Goal: Task Accomplishment & Management: Complete application form

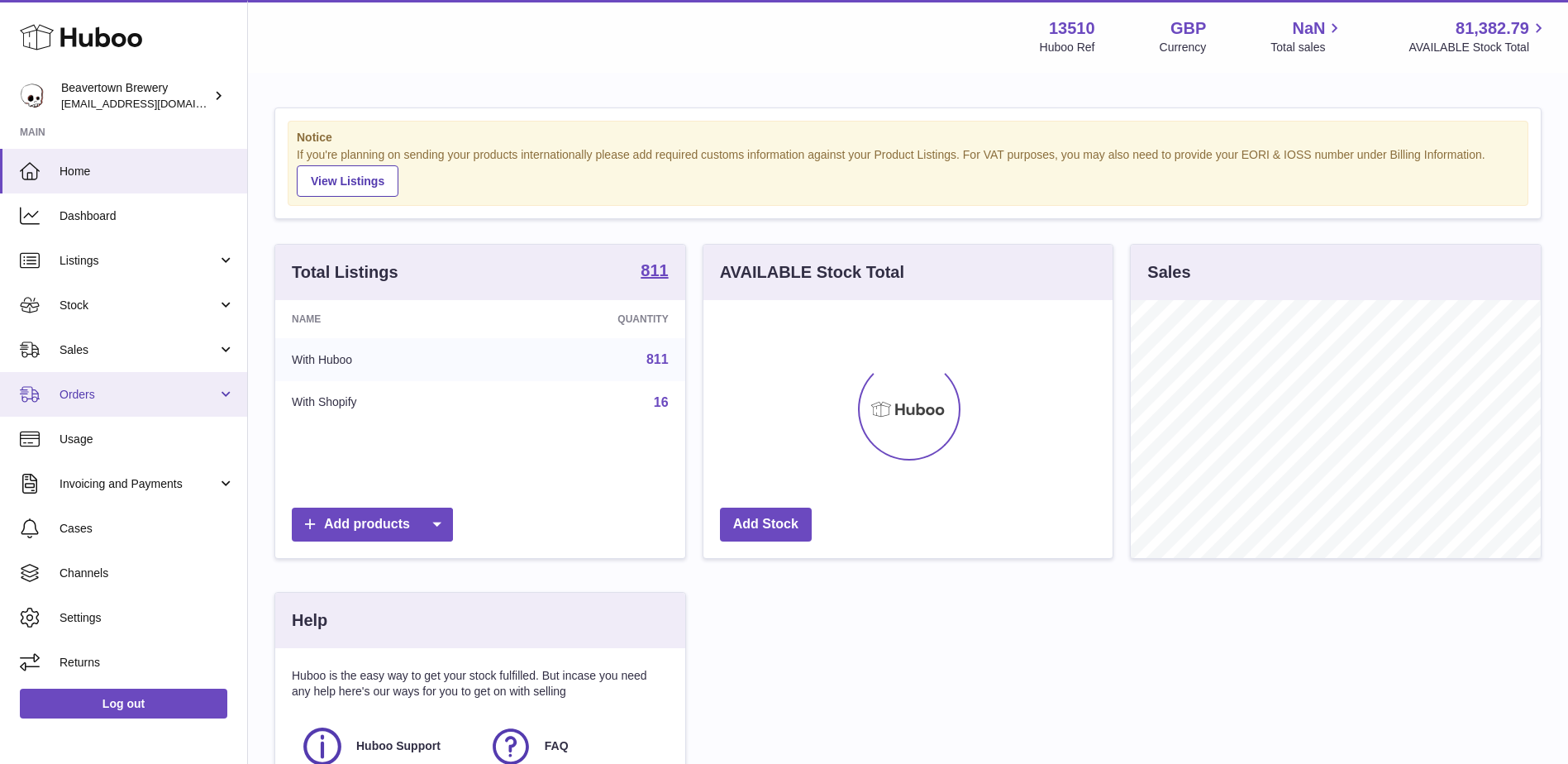
scroll to position [258, 409]
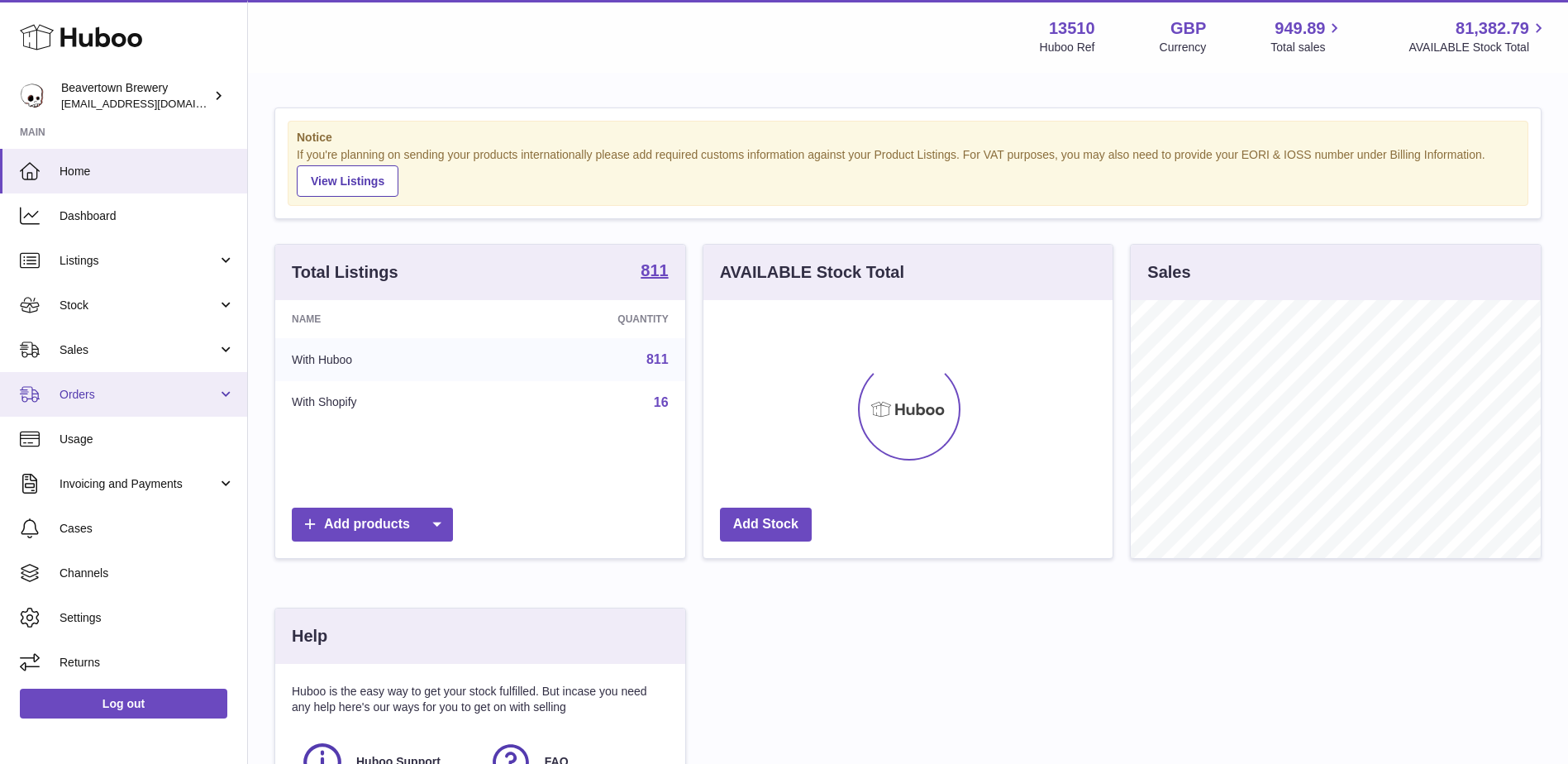
click at [182, 400] on span "Orders" at bounding box center [138, 395] width 158 height 16
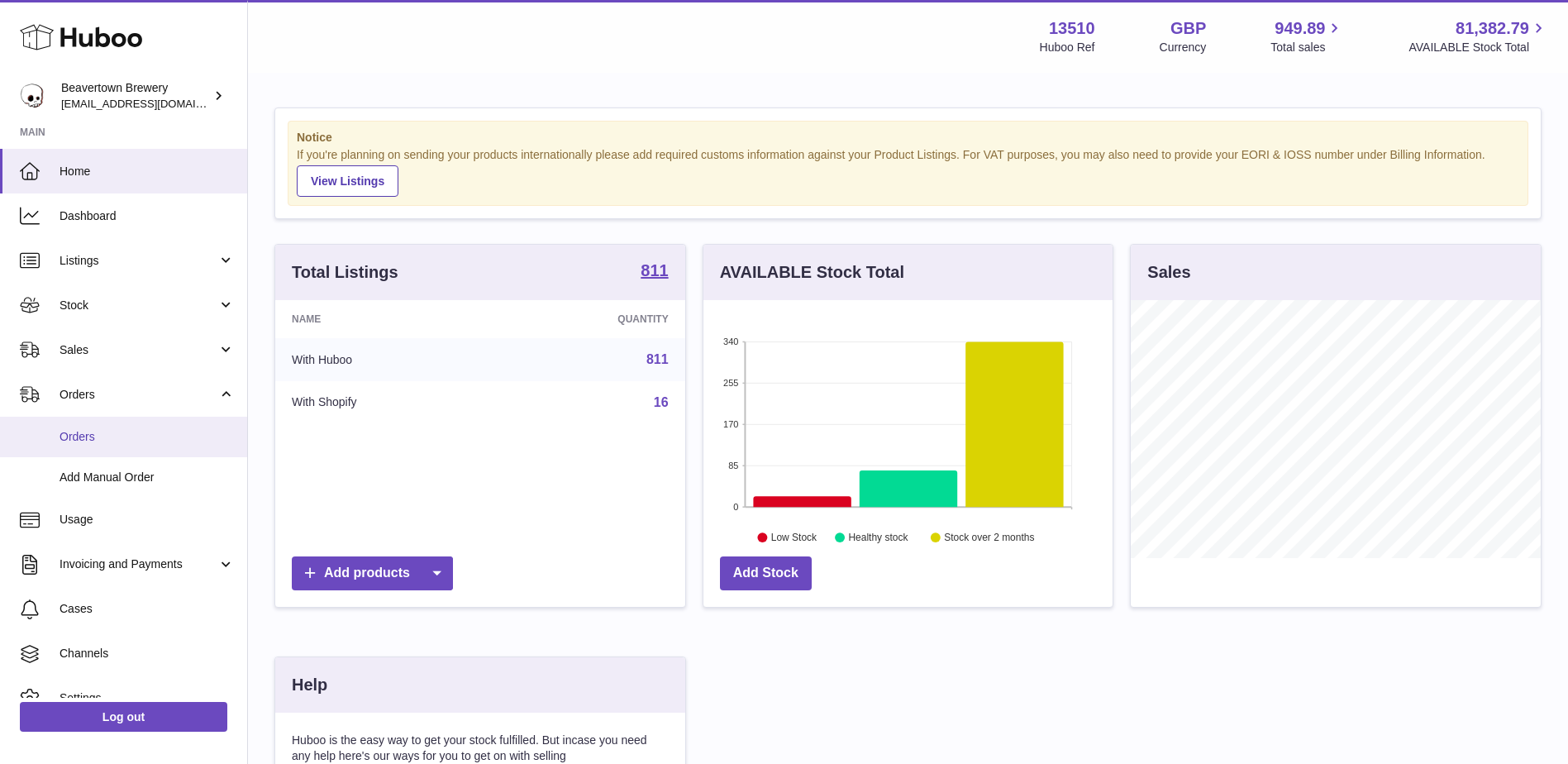
click at [154, 440] on span "Orders" at bounding box center [147, 437] width 175 height 16
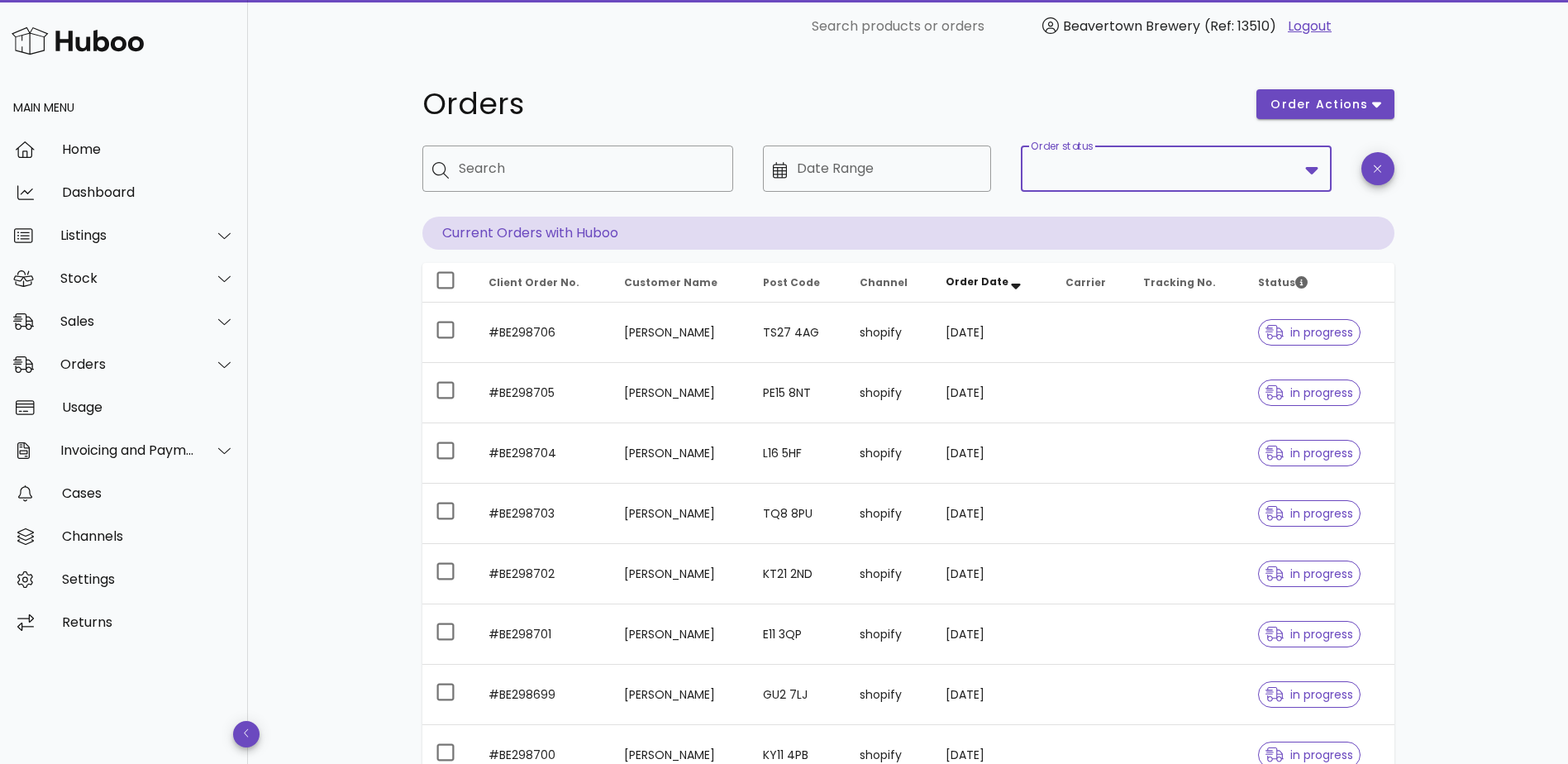
click at [1140, 167] on input "Order status" at bounding box center [1164, 168] width 268 height 27
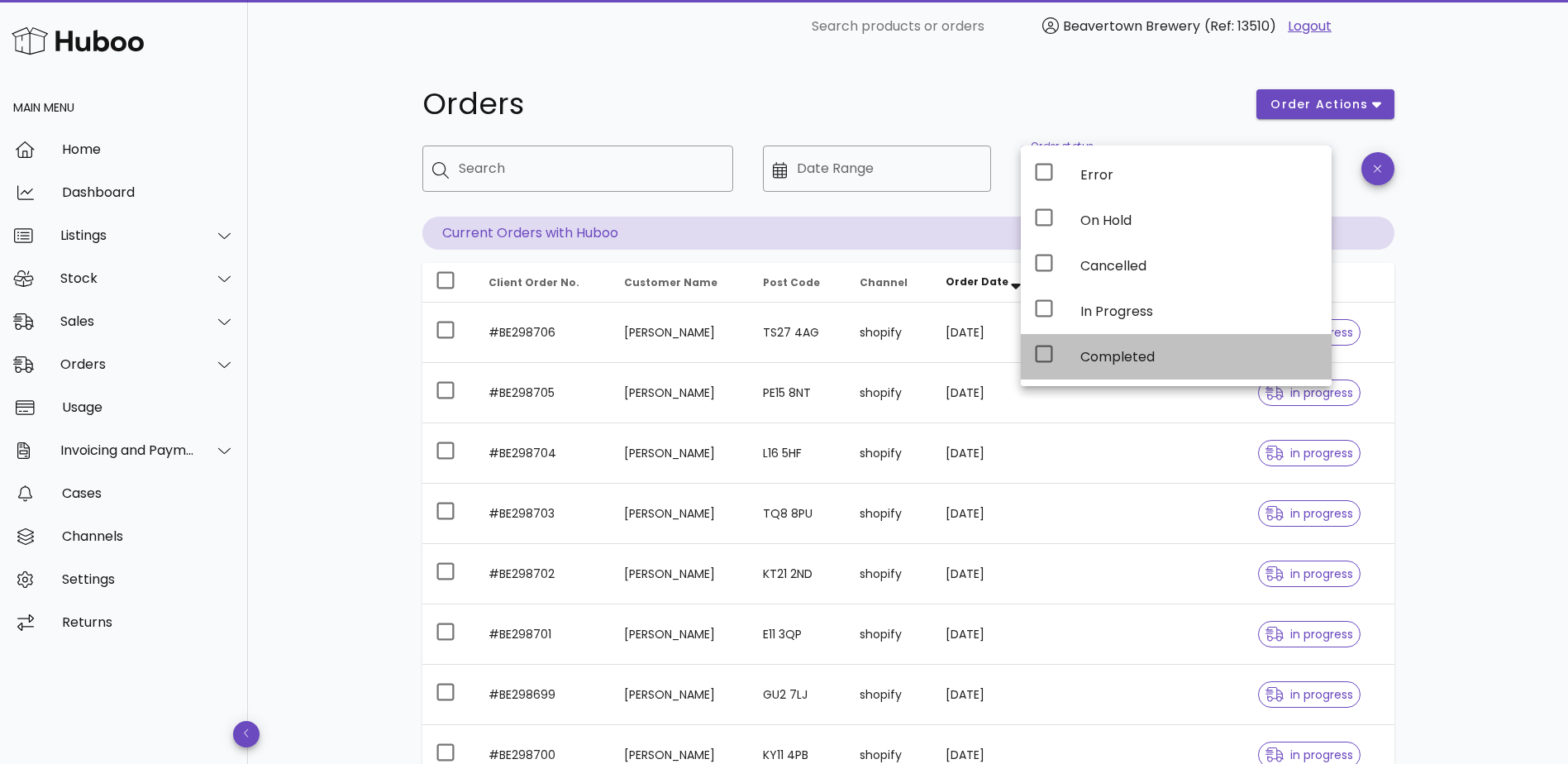
click at [1155, 364] on div "Completed" at bounding box center [1200, 356] width 238 height 16
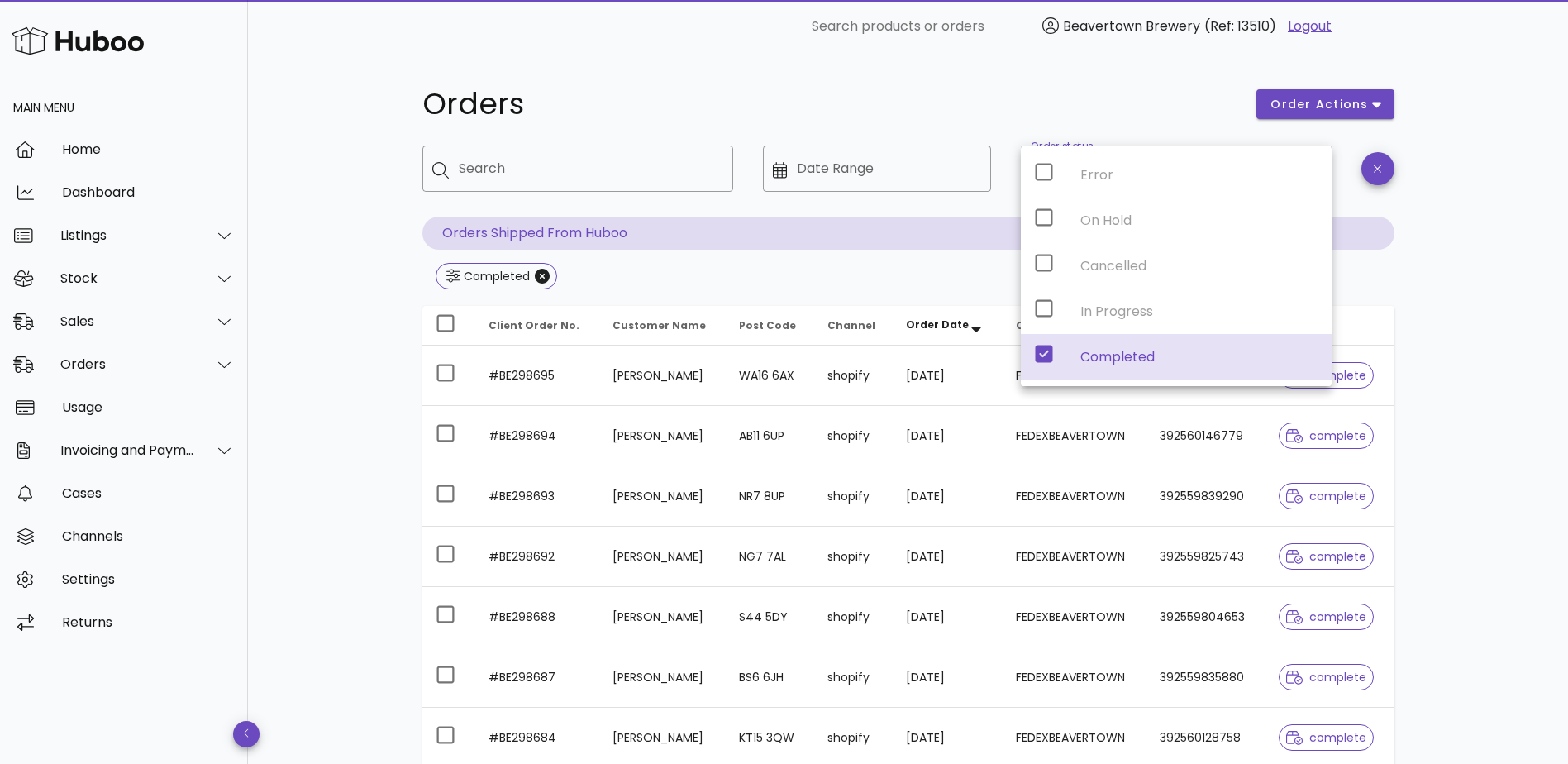
click at [1463, 312] on div "Orders order actions ​ Search ​ Date Range ​ Order status Completed Orders Ship…" at bounding box center [907, 591] width 1320 height 1078
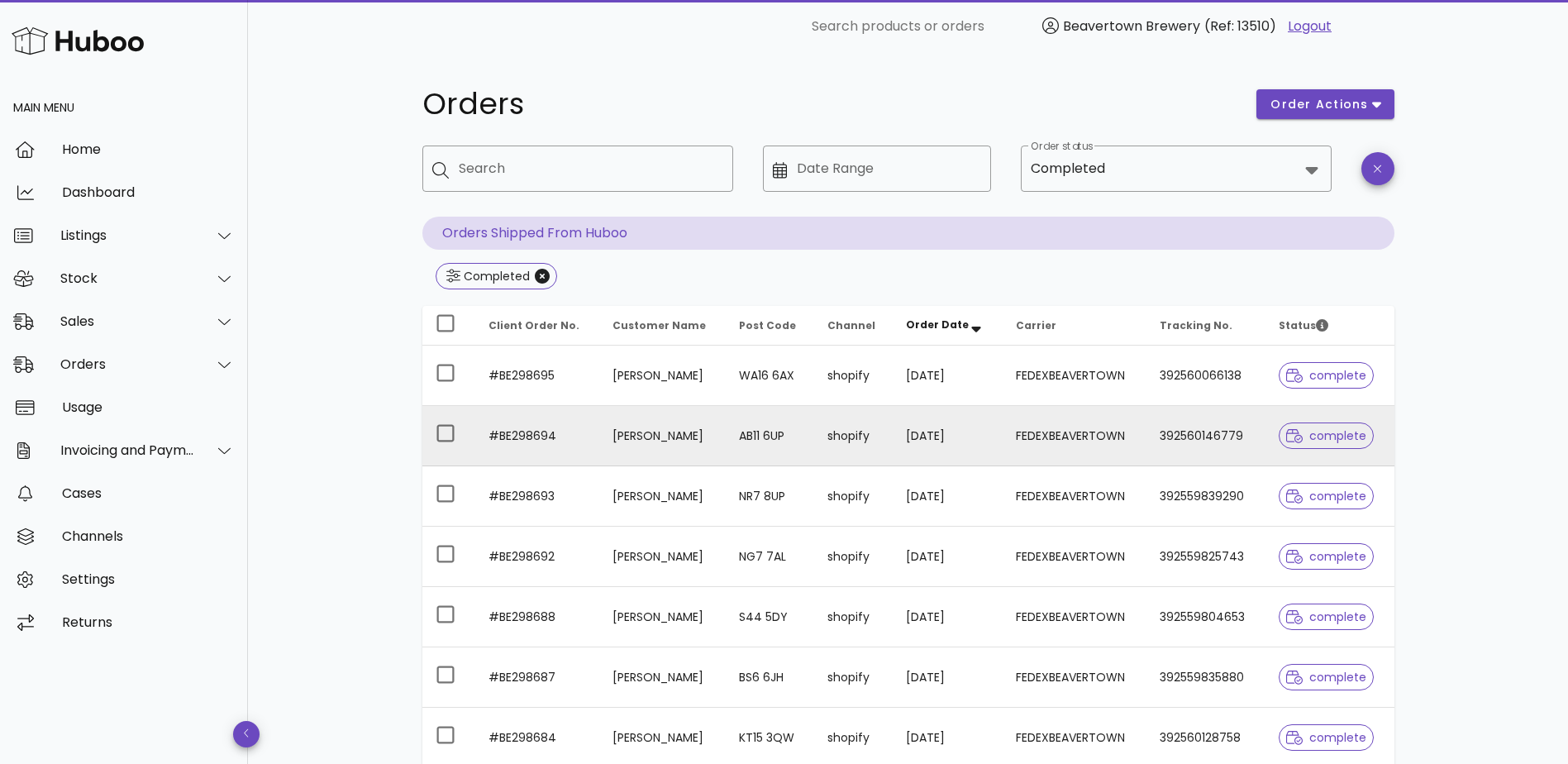
click at [972, 440] on td "26/08/2025" at bounding box center [948, 436] width 110 height 60
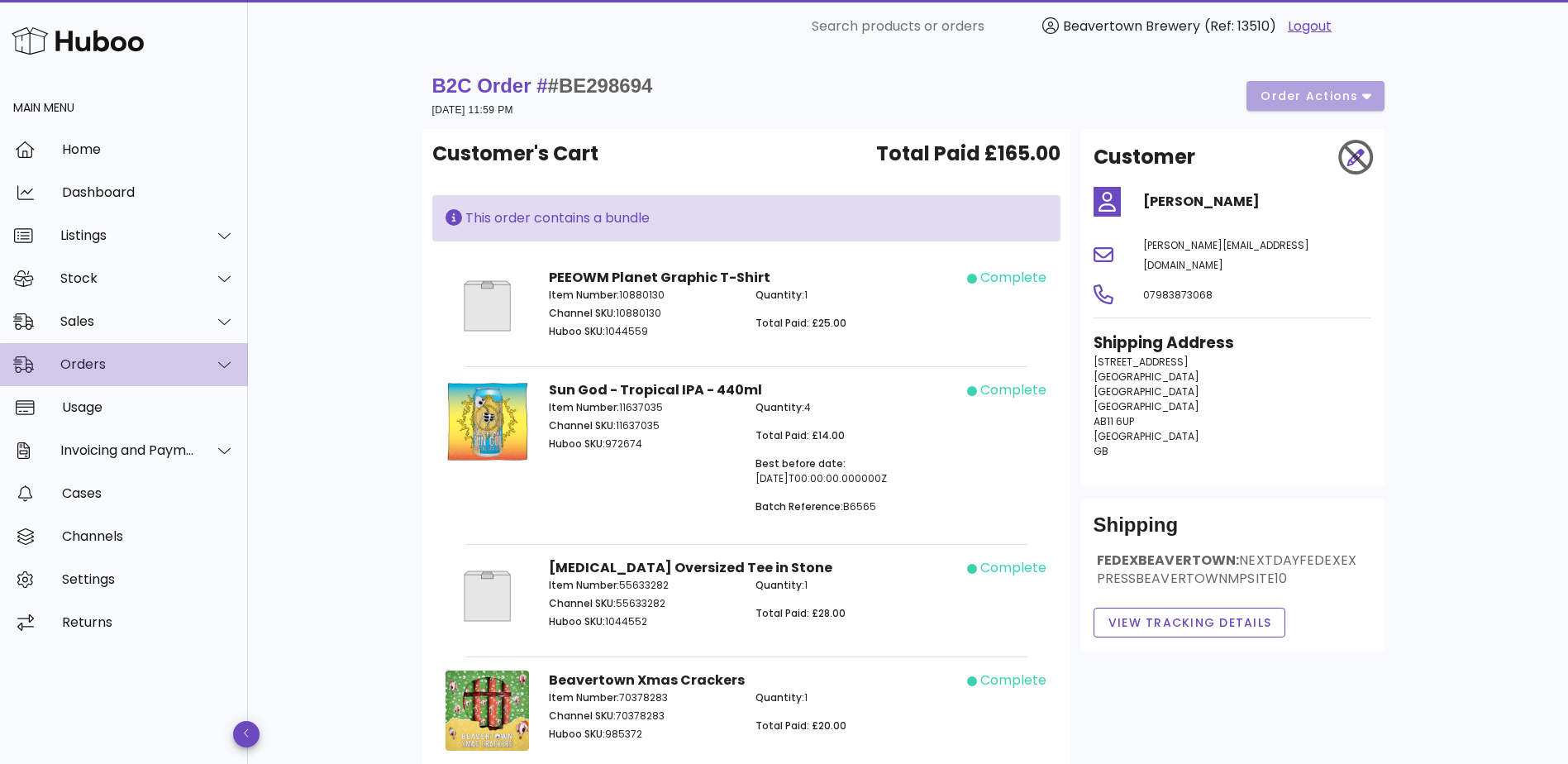
click at [144, 363] on div "Orders" at bounding box center [128, 364] width 135 height 16
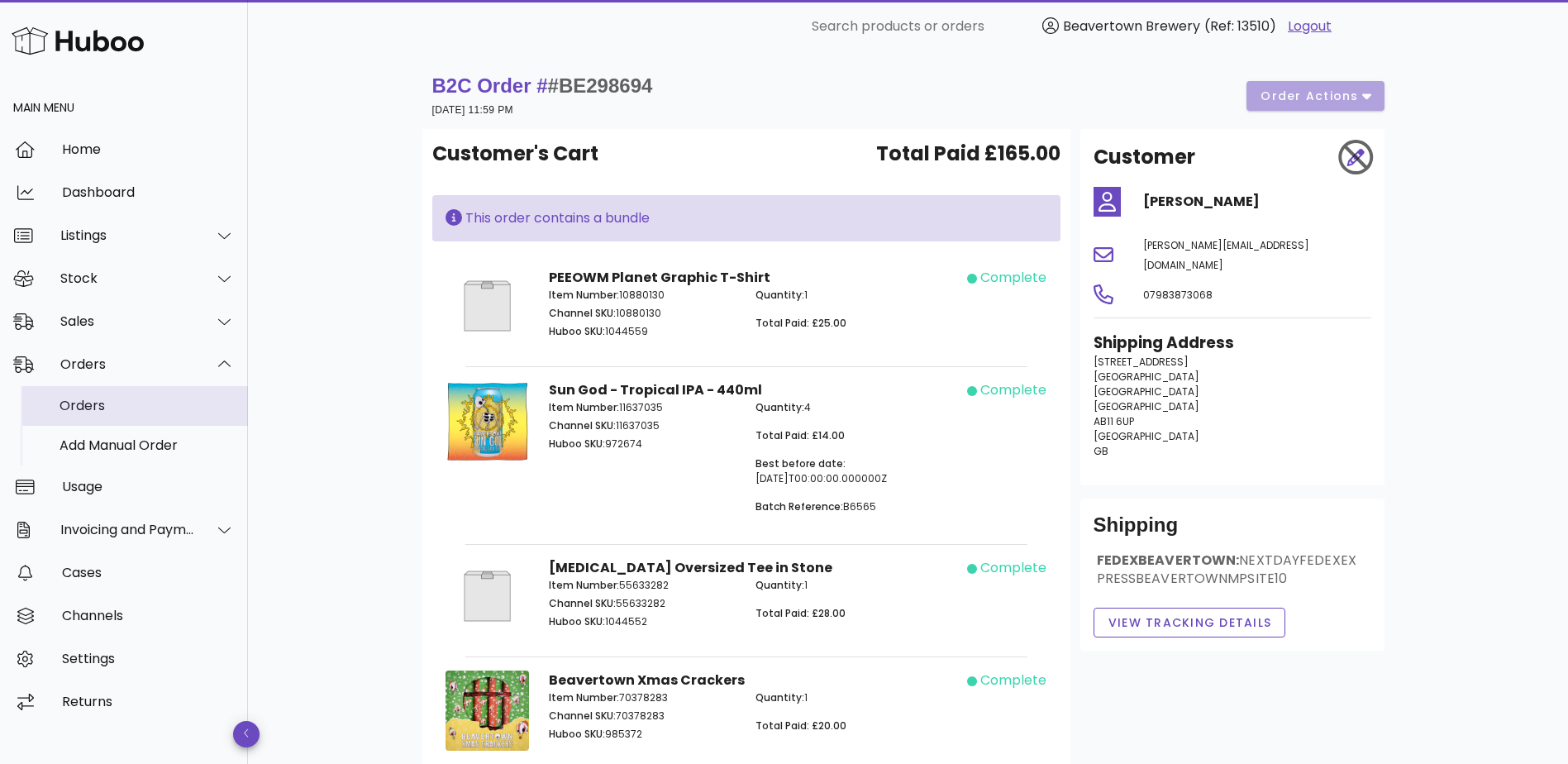
click at [133, 409] on div "Orders" at bounding box center [147, 405] width 175 height 16
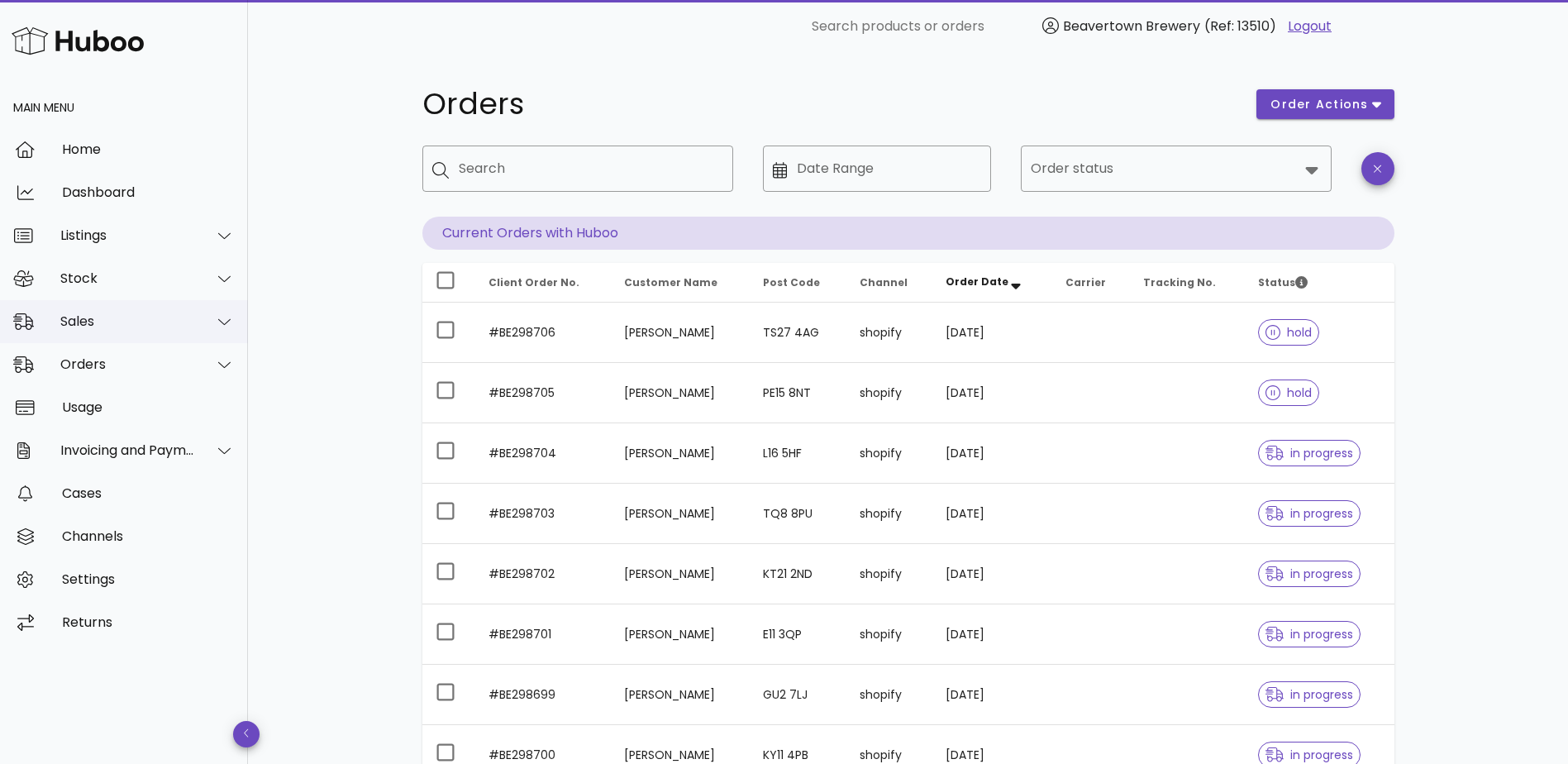
click at [134, 325] on div "Sales" at bounding box center [128, 321] width 135 height 16
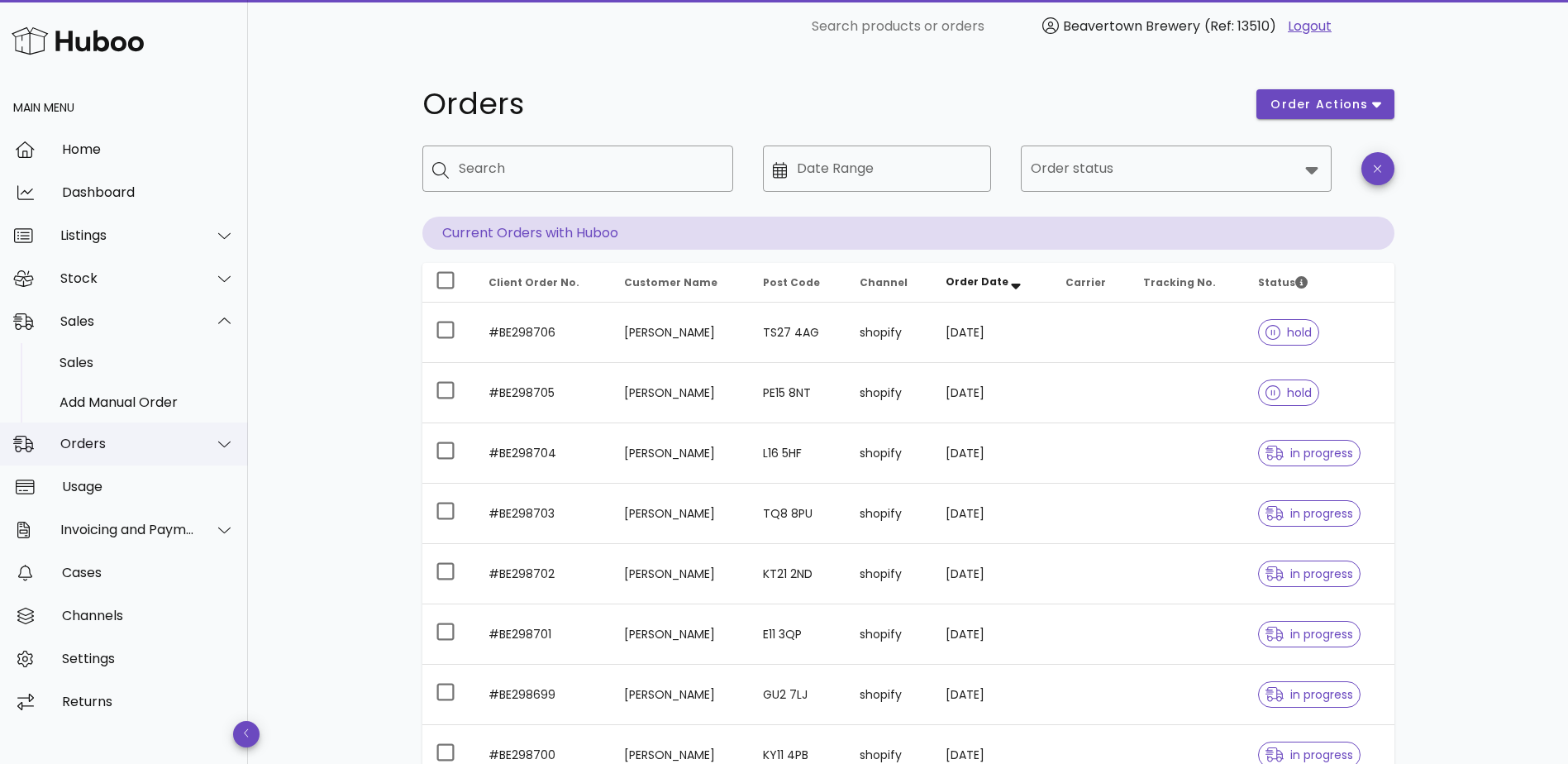
click at [197, 445] on div at bounding box center [215, 445] width 40 height 42
click at [168, 447] on div "Add Manual Order" at bounding box center [147, 445] width 175 height 16
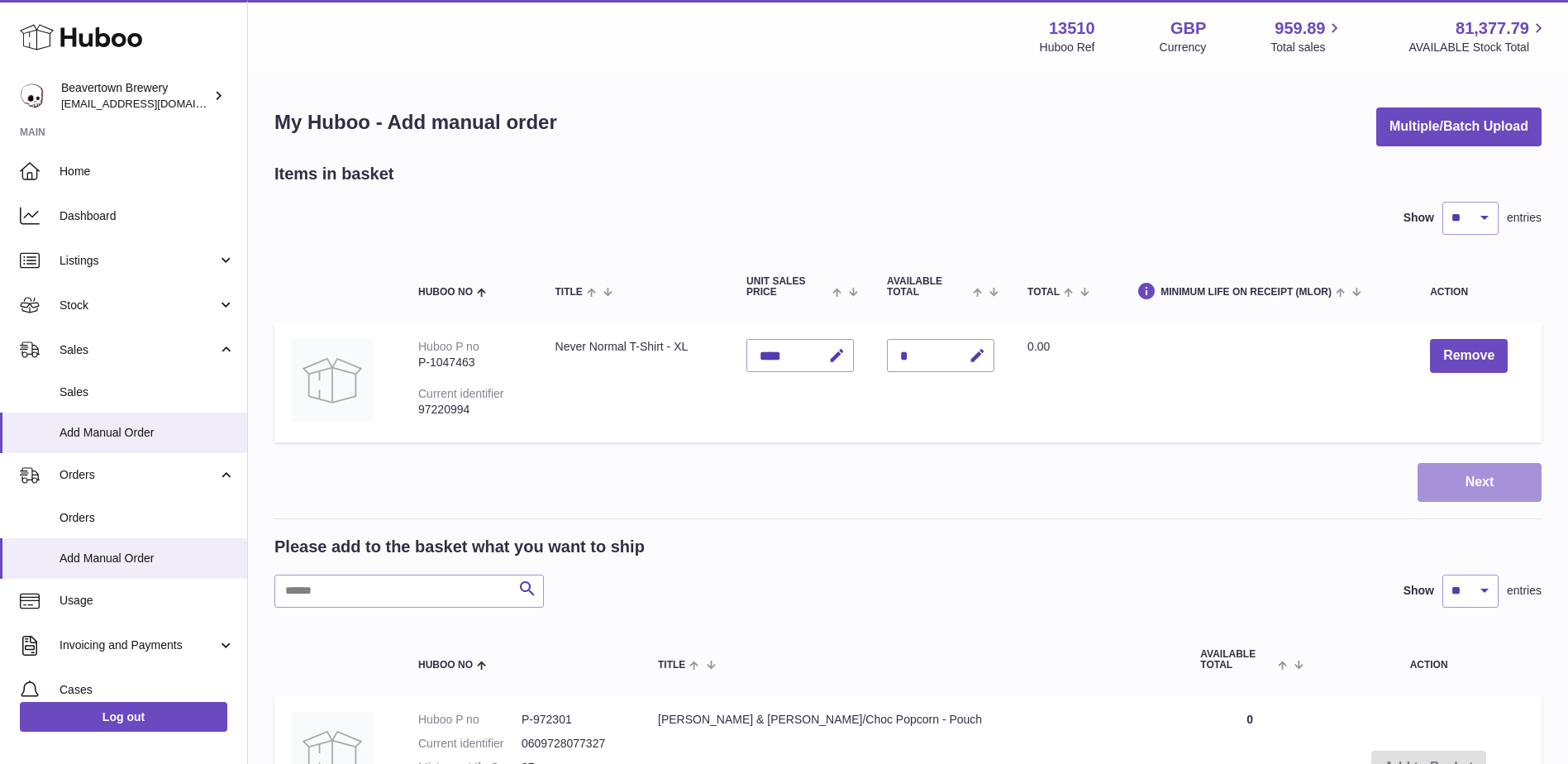
click at [1486, 480] on button "Next" at bounding box center [1479, 482] width 124 height 39
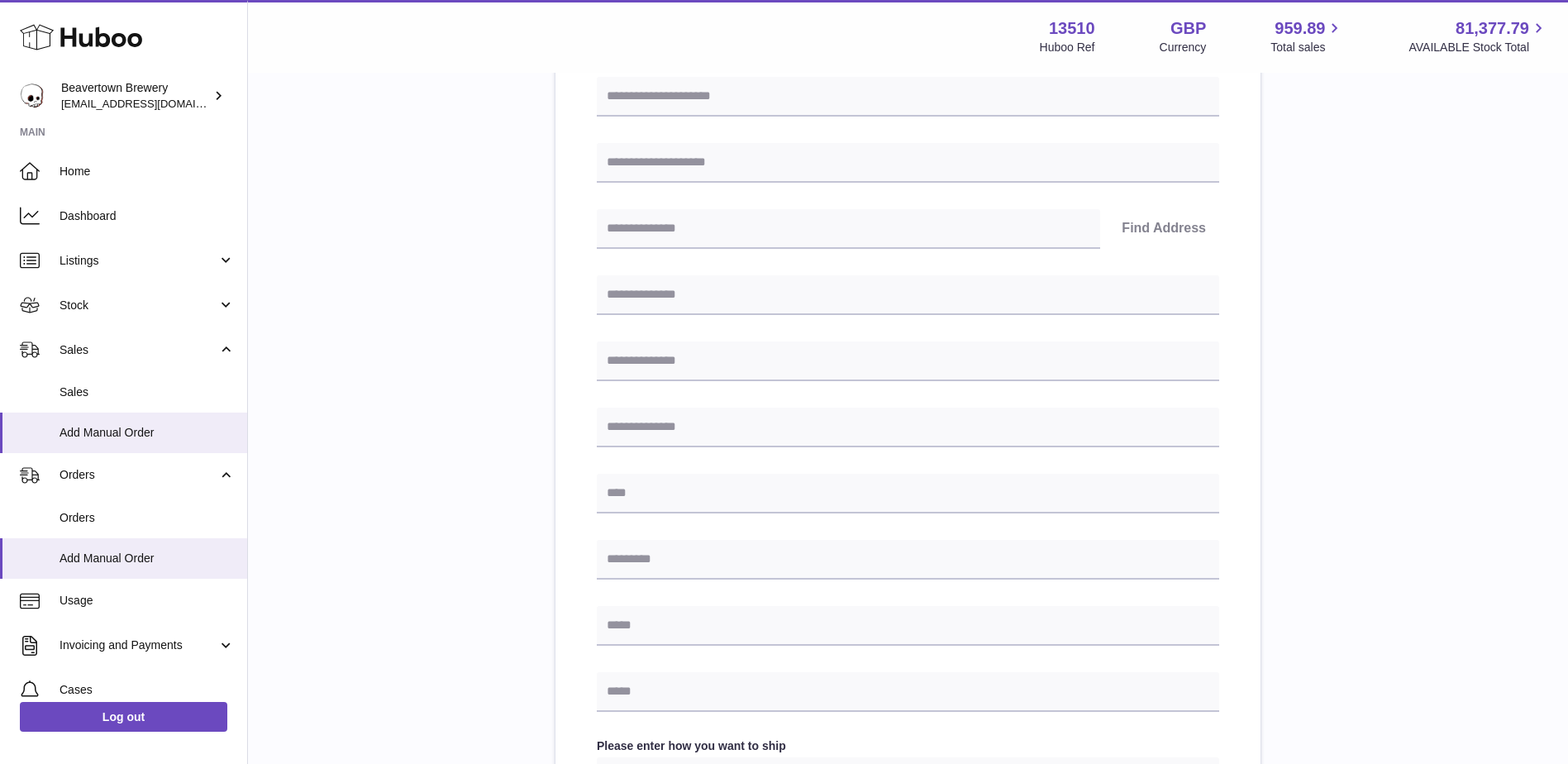
scroll to position [661, 0]
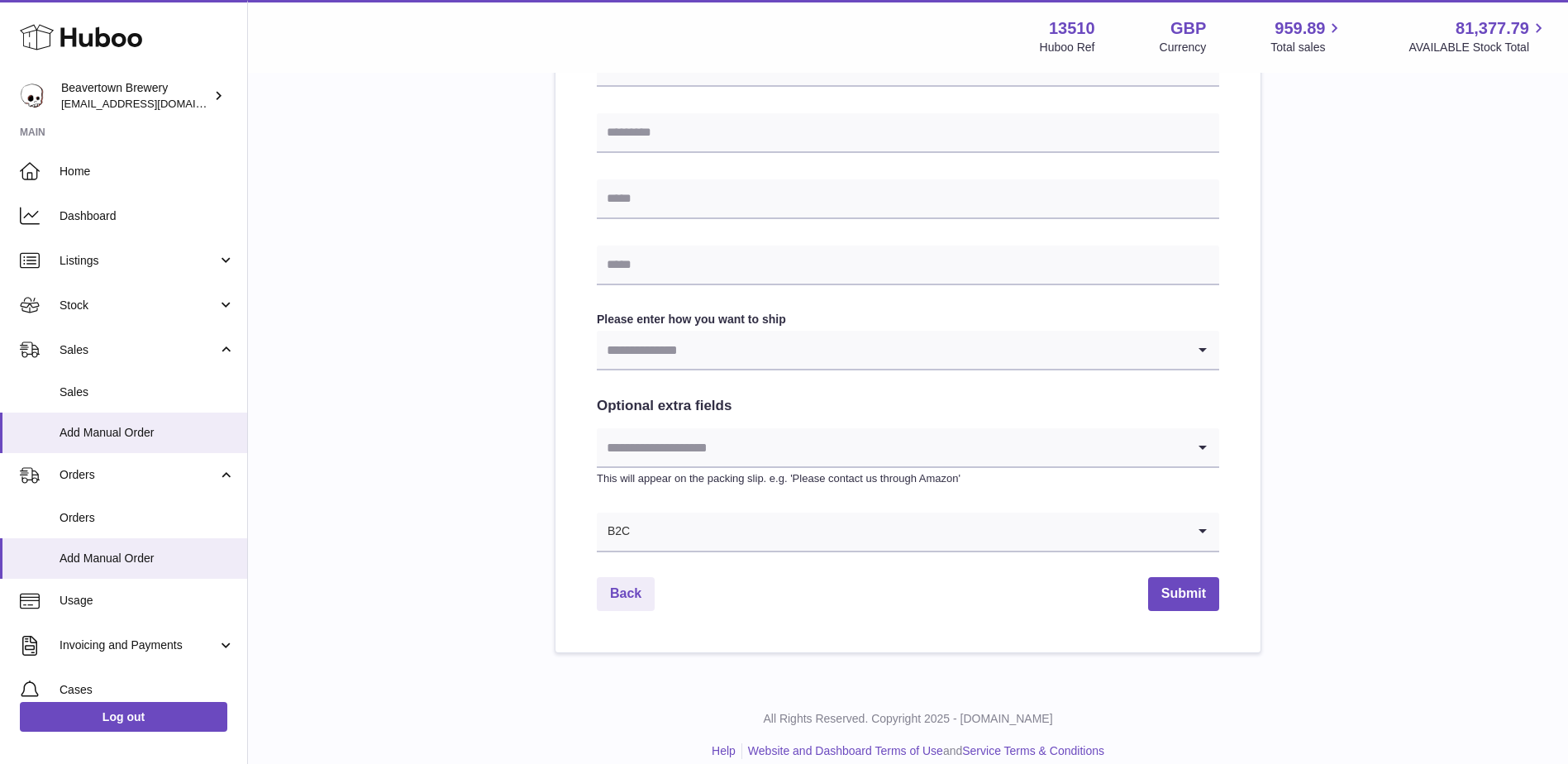
click at [774, 340] on input "Search for option" at bounding box center [891, 350] width 589 height 38
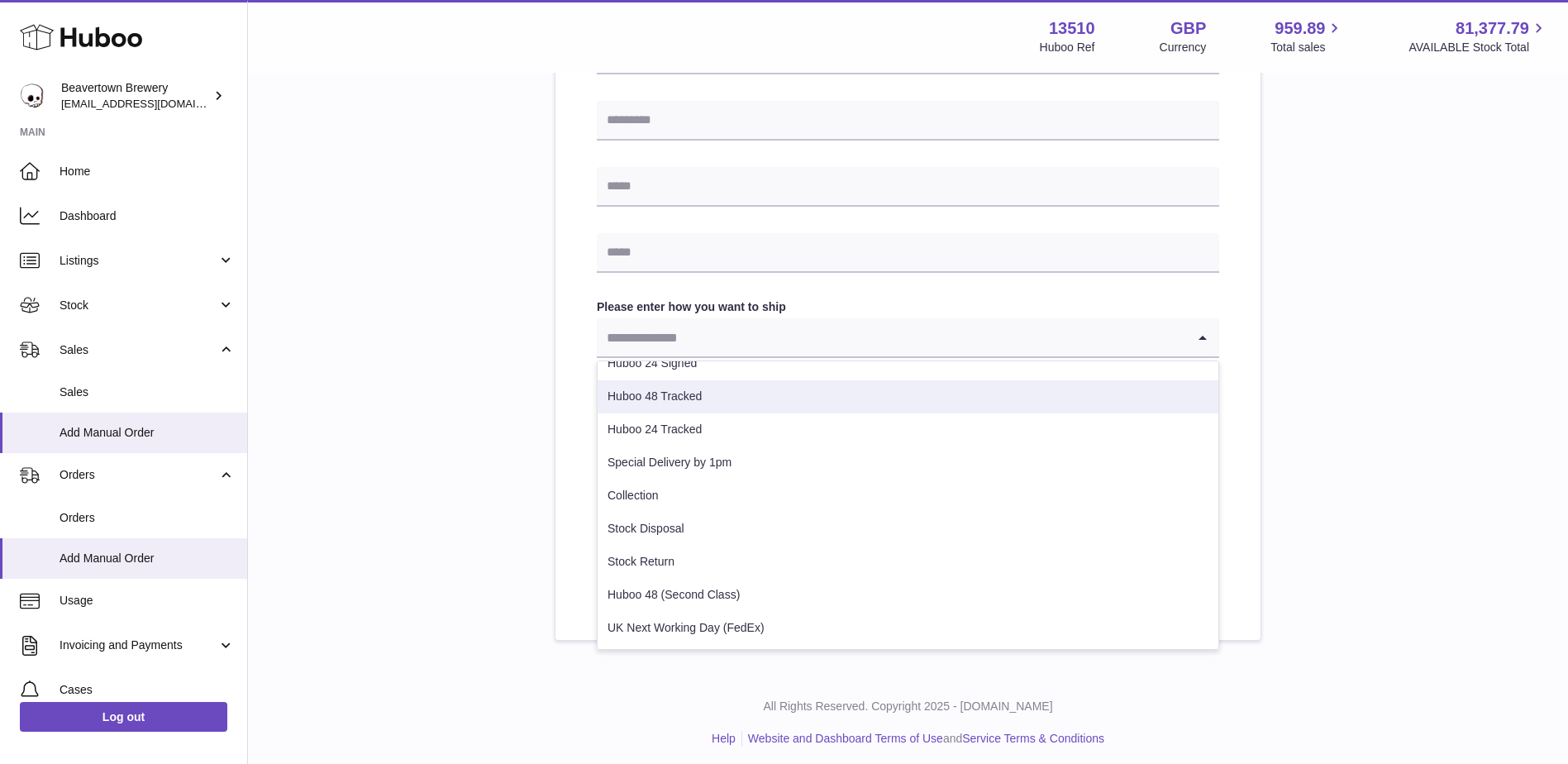
scroll to position [681, 0]
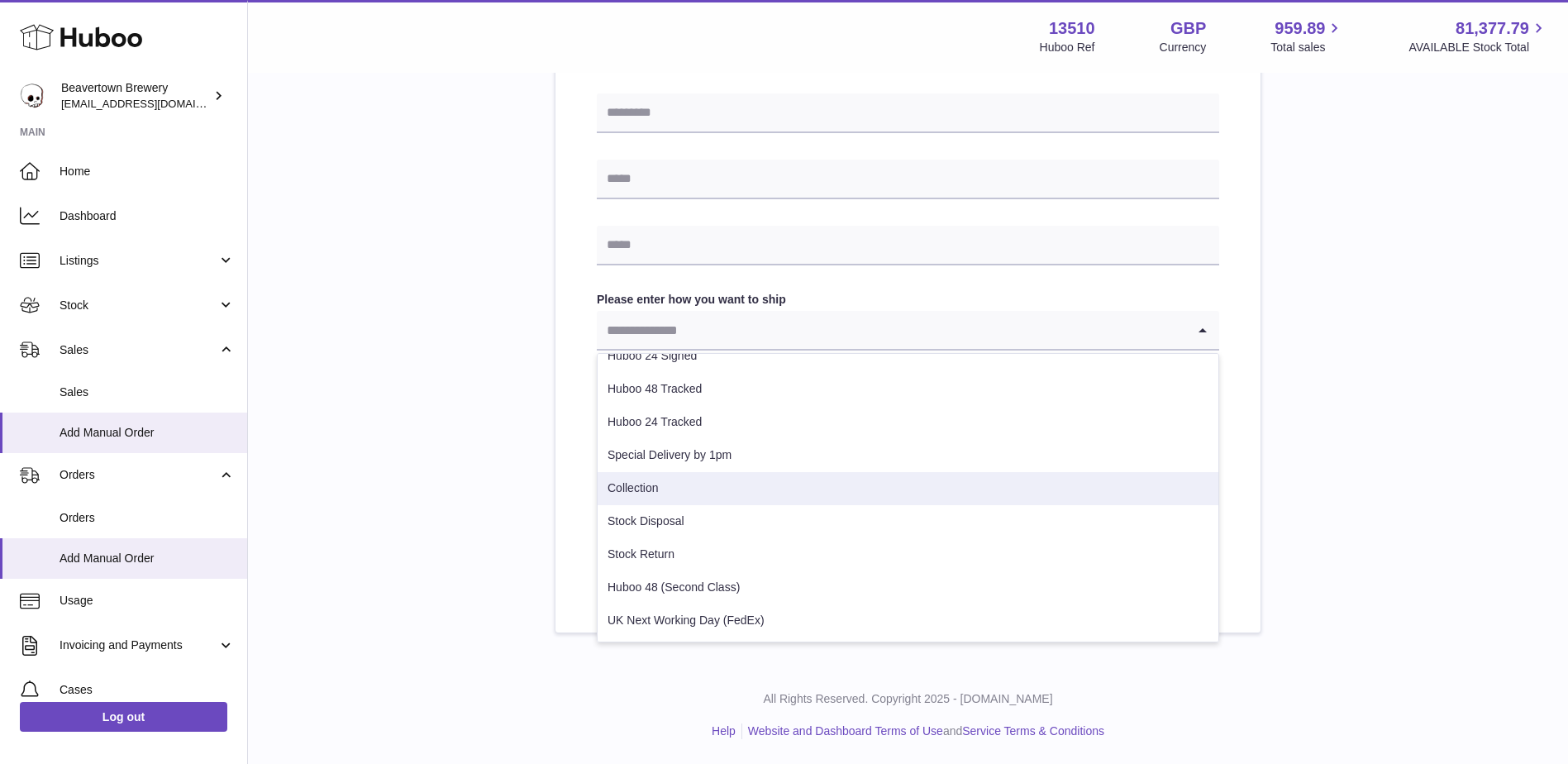
click at [409, 517] on div "Please enter where you want to ship the items UK Europe World Find Address Plea…" at bounding box center [908, 57] width 1267 height 1152
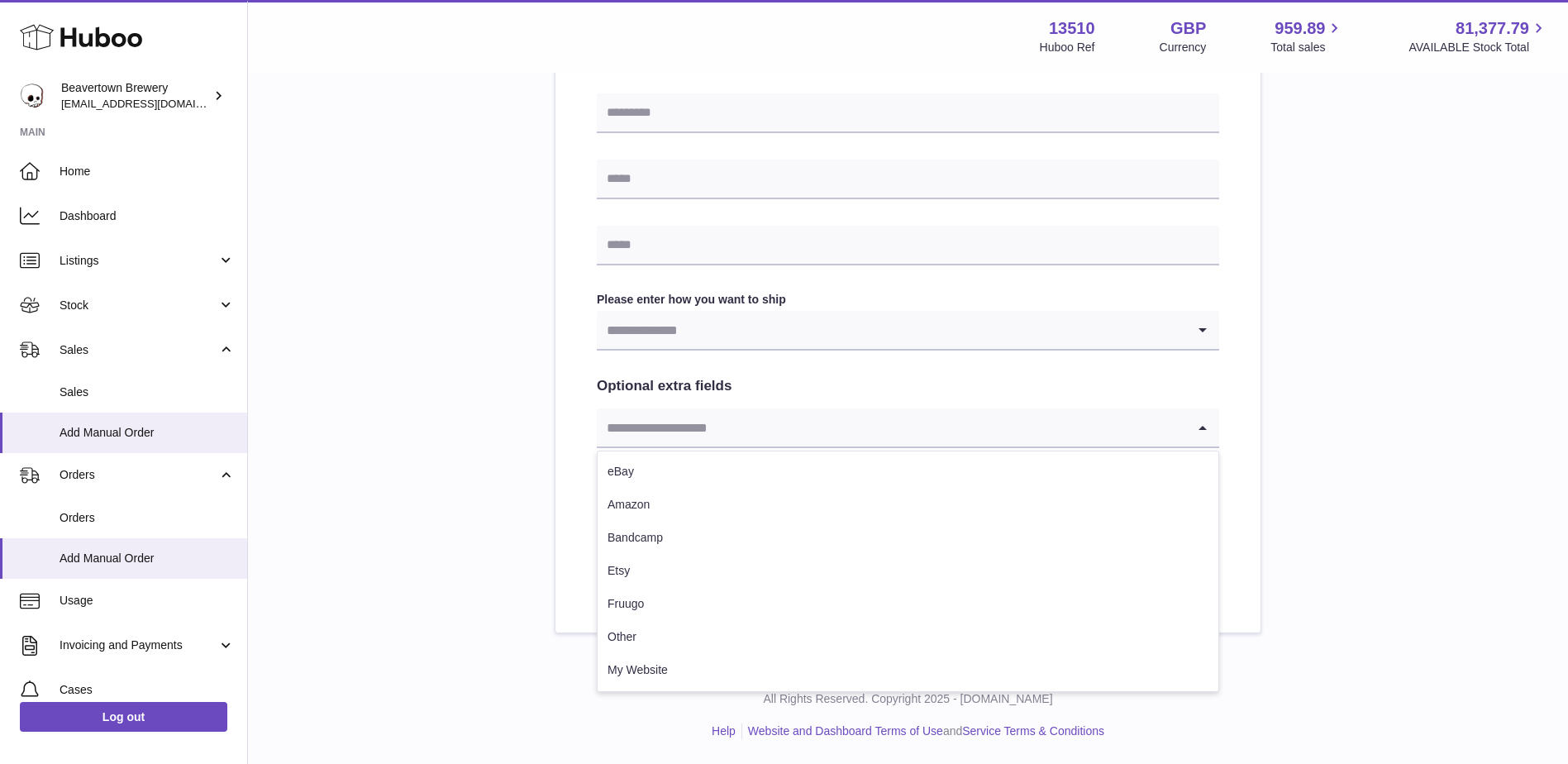
click at [789, 426] on input "Search for option" at bounding box center [891, 428] width 589 height 38
click at [474, 470] on div "Please enter where you want to ship the items UK Europe World Find Address Plea…" at bounding box center [908, 57] width 1267 height 1152
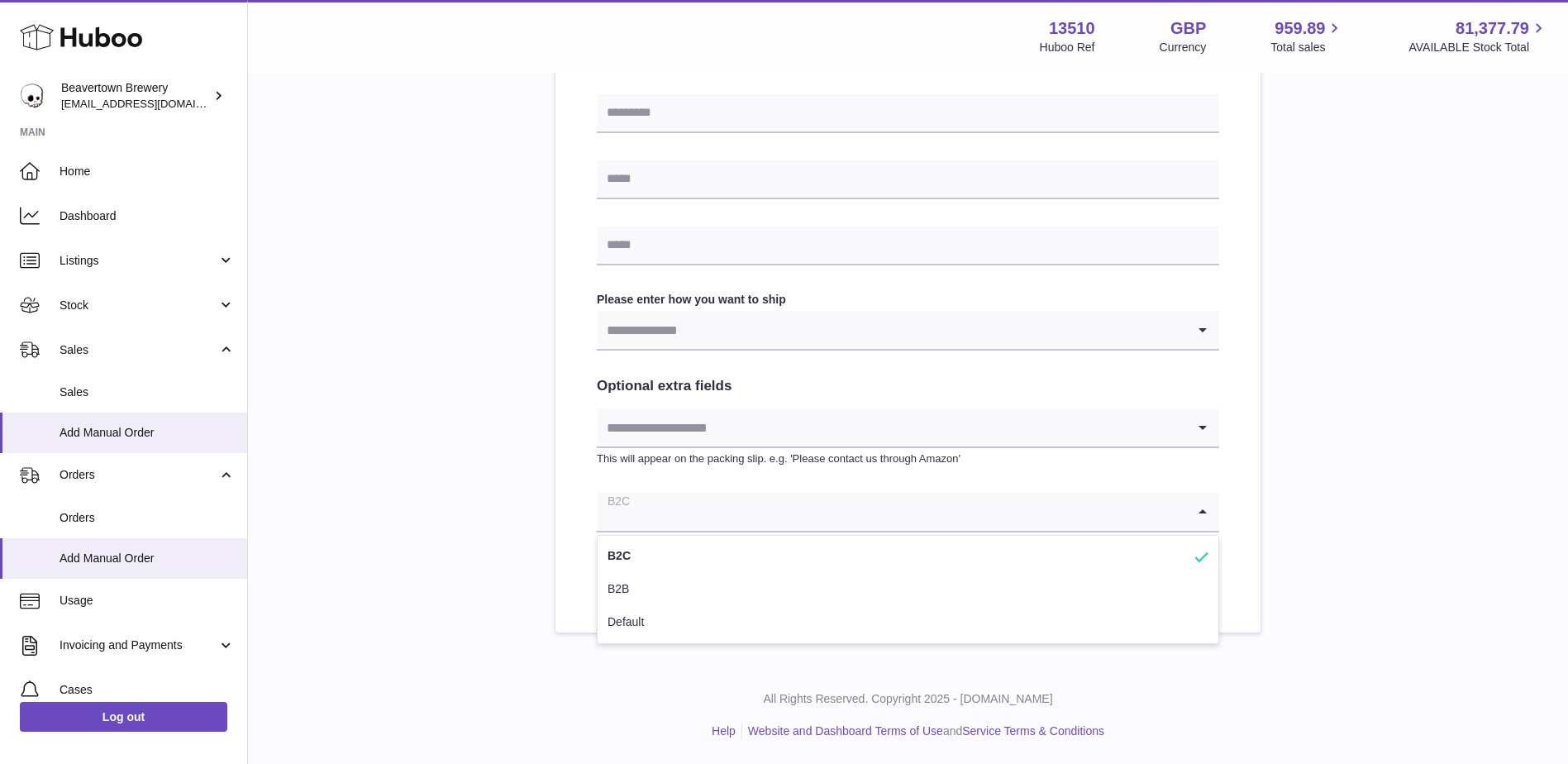
click at [634, 514] on input "Search for option" at bounding box center [891, 512] width 589 height 38
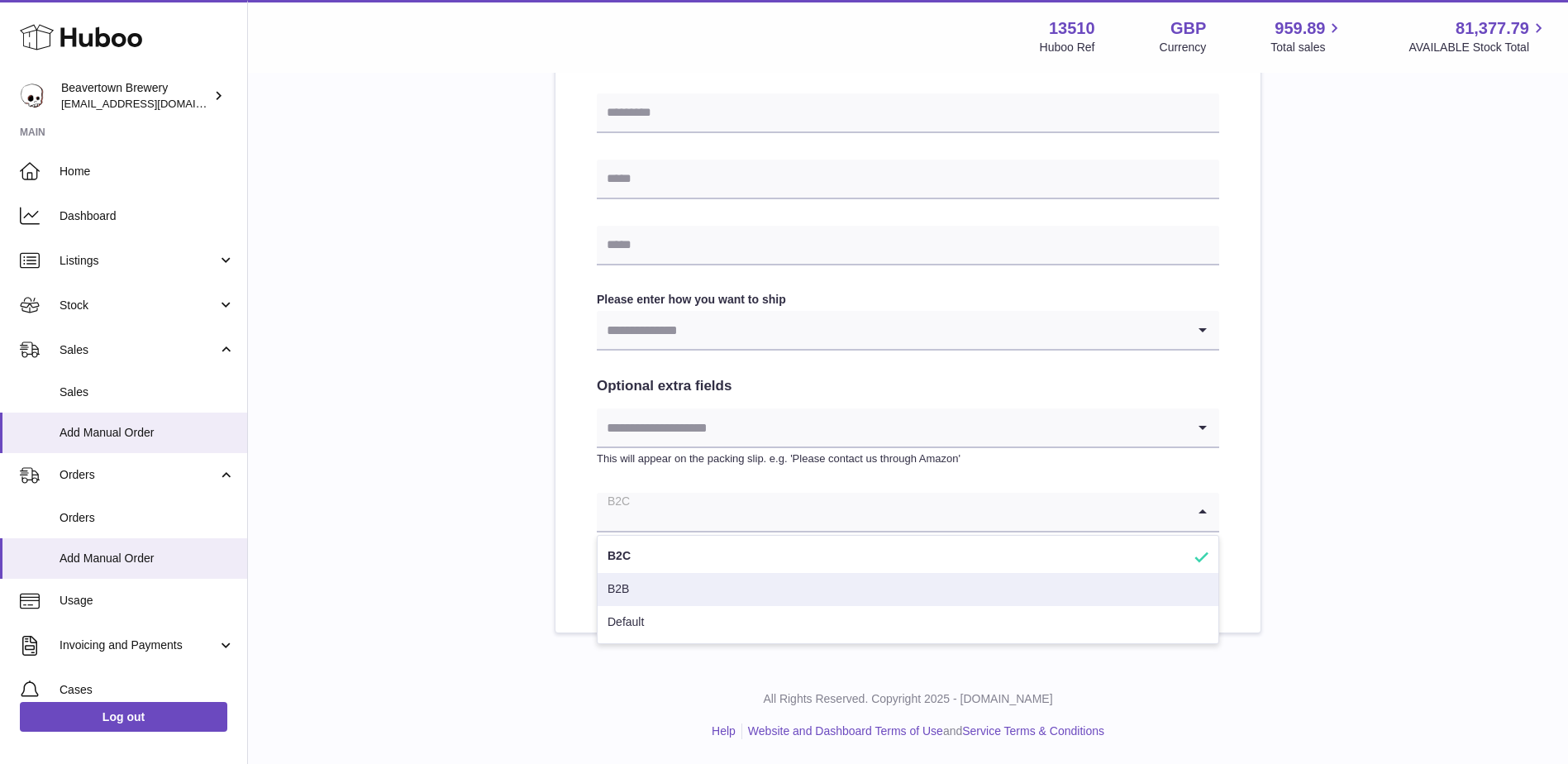
click at [643, 584] on li "B2B" at bounding box center [908, 590] width 621 height 33
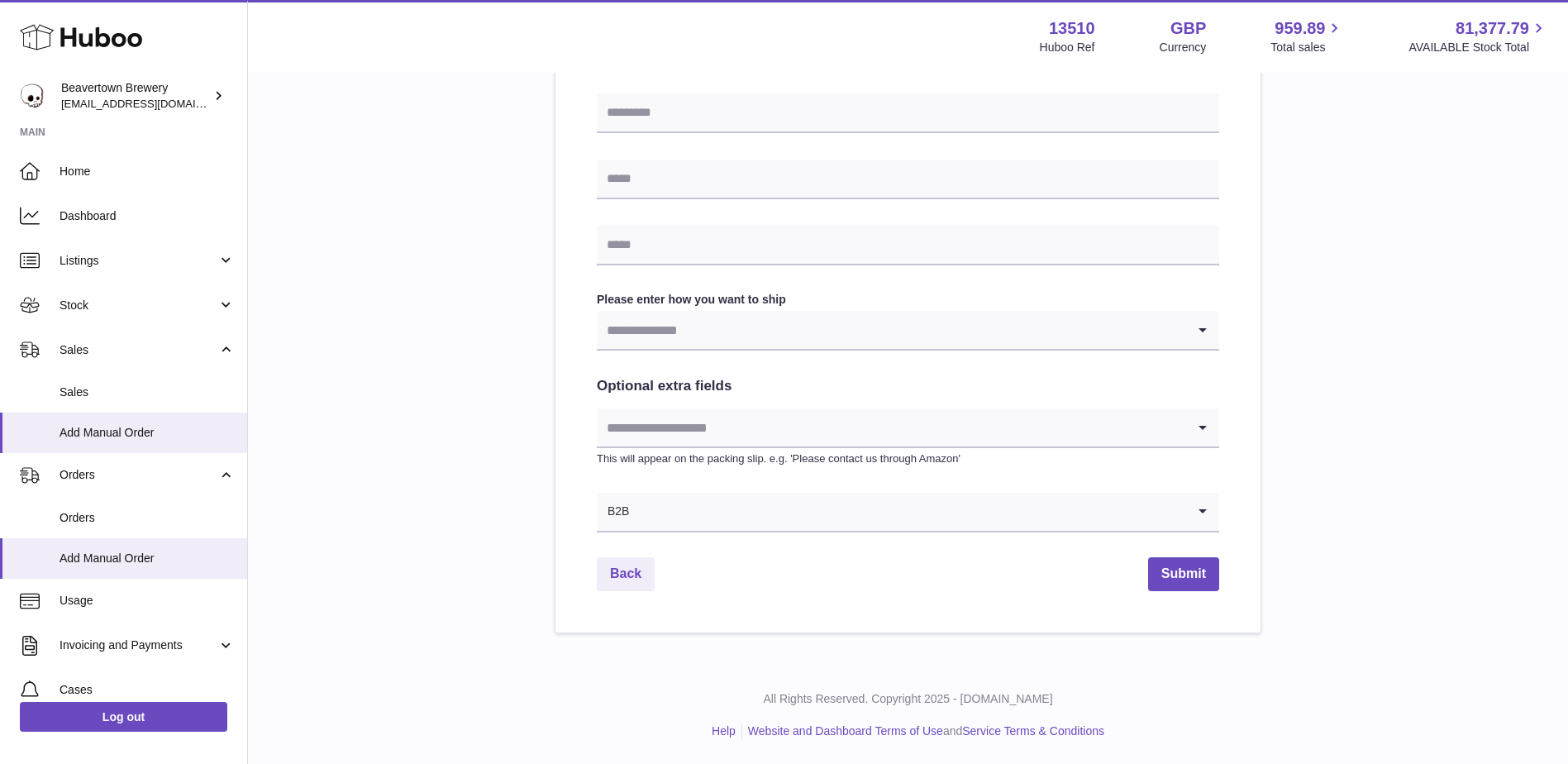
click at [520, 511] on div "Please enter where you want to ship the items UK Europe World Find Address Plea…" at bounding box center [908, 57] width 1267 height 1152
click at [763, 336] on input "Search for option" at bounding box center [891, 330] width 589 height 38
click at [364, 458] on div "Please enter where you want to ship the items UK Europe World Find Address Plea…" at bounding box center [908, 57] width 1267 height 1152
click at [754, 334] on input "Search for option" at bounding box center [891, 330] width 589 height 38
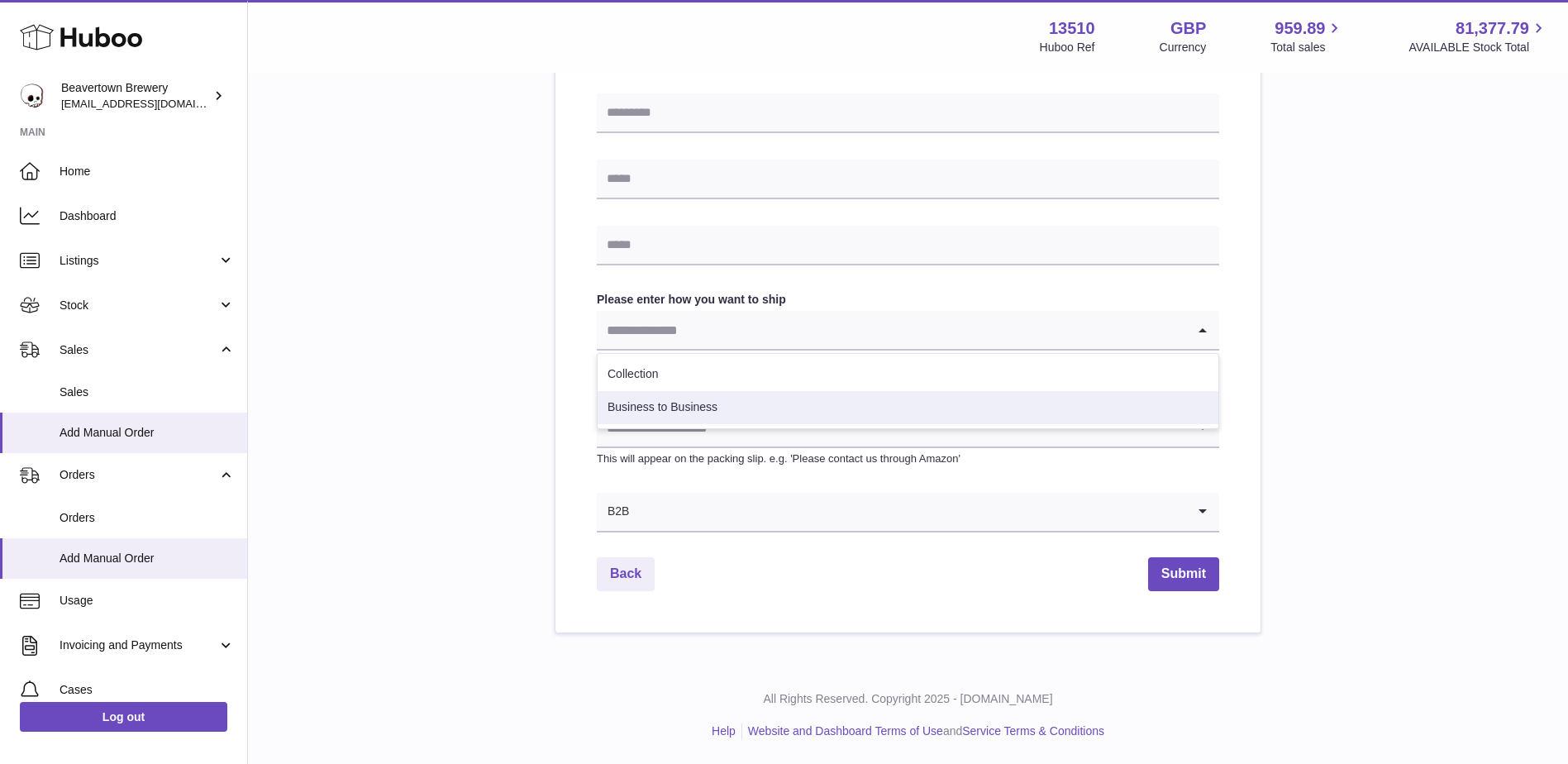
drag, startPoint x: 384, startPoint y: 477, endPoint x: 537, endPoint y: 500, distance: 154.7
click at [386, 477] on div "Please enter where you want to ship the items UK Europe World Find Address Plea…" at bounding box center [908, 57] width 1267 height 1152
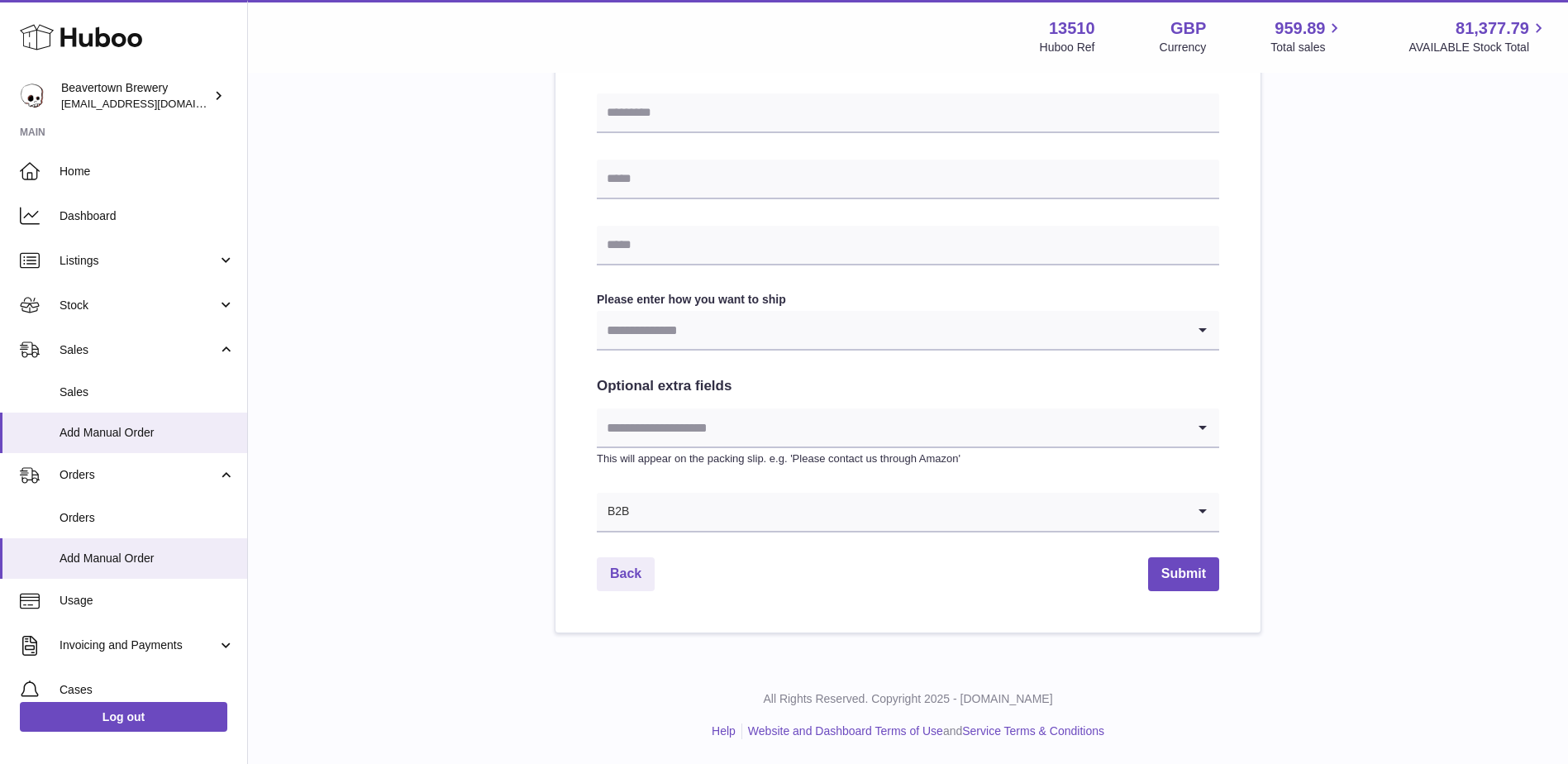
click at [623, 525] on div "B2B" at bounding box center [891, 512] width 589 height 38
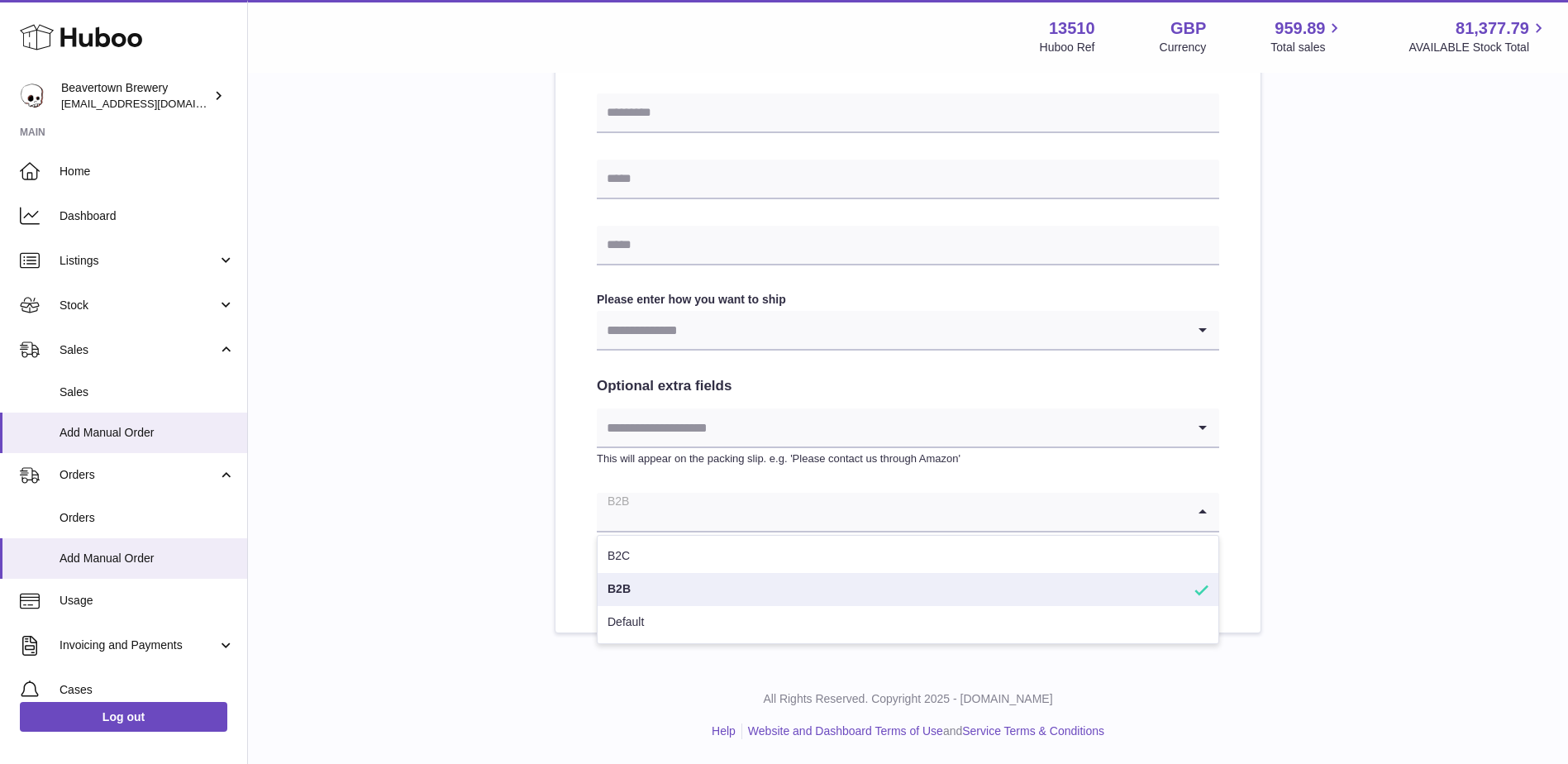
click at [630, 592] on li "B2B" at bounding box center [908, 590] width 621 height 33
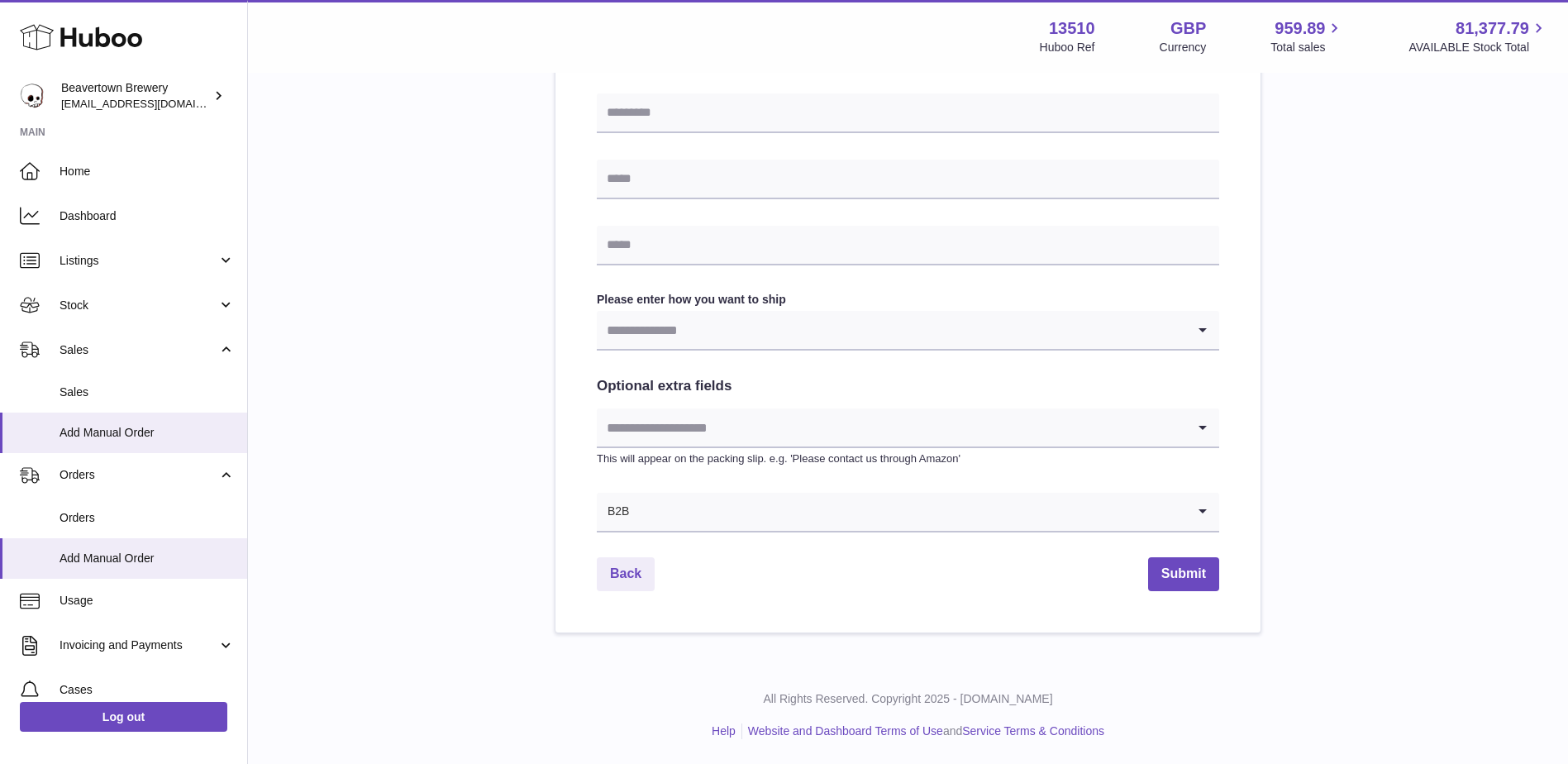
click at [488, 486] on div "Please enter where you want to ship the items UK Europe World Find Address Plea…" at bounding box center [908, 57] width 1267 height 1152
click at [727, 318] on input "Search for option" at bounding box center [891, 330] width 589 height 38
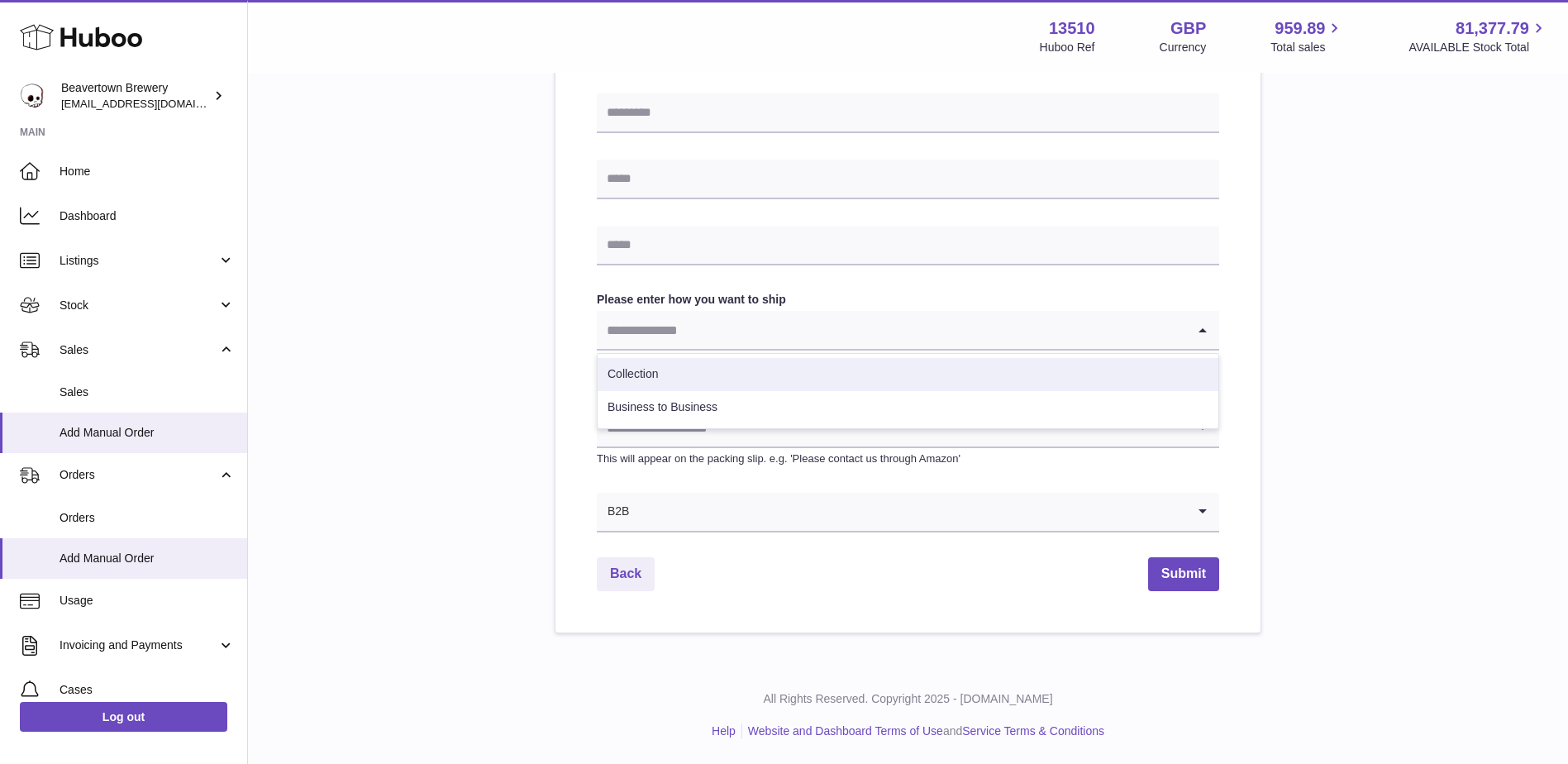
click at [717, 375] on li "Collection" at bounding box center [908, 374] width 621 height 33
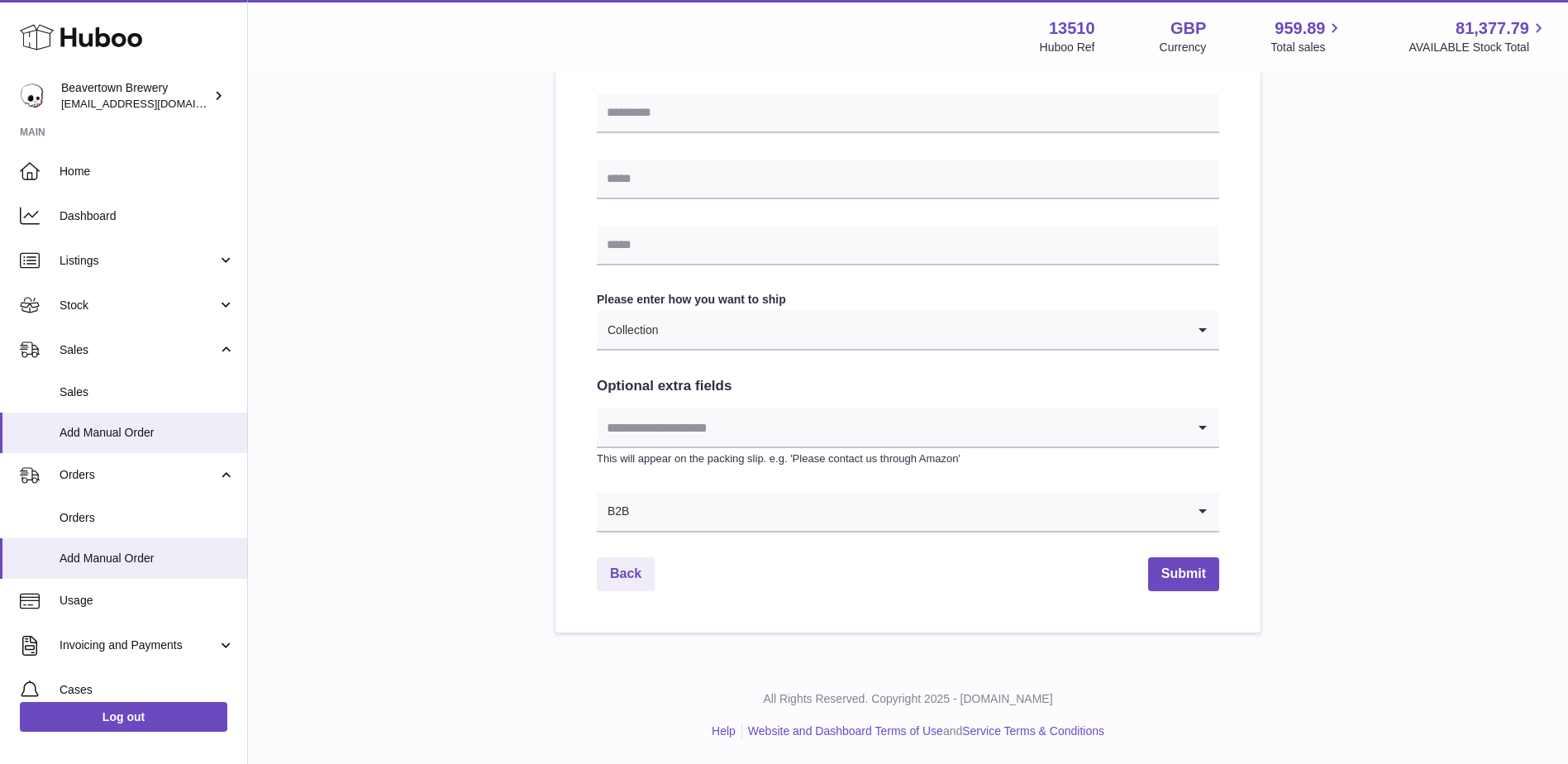
click at [496, 412] on div "Please enter where you want to ship the items UK Europe World Find Address Plea…" at bounding box center [908, 57] width 1267 height 1152
click at [763, 319] on input "Search for option" at bounding box center [922, 330] width 528 height 38
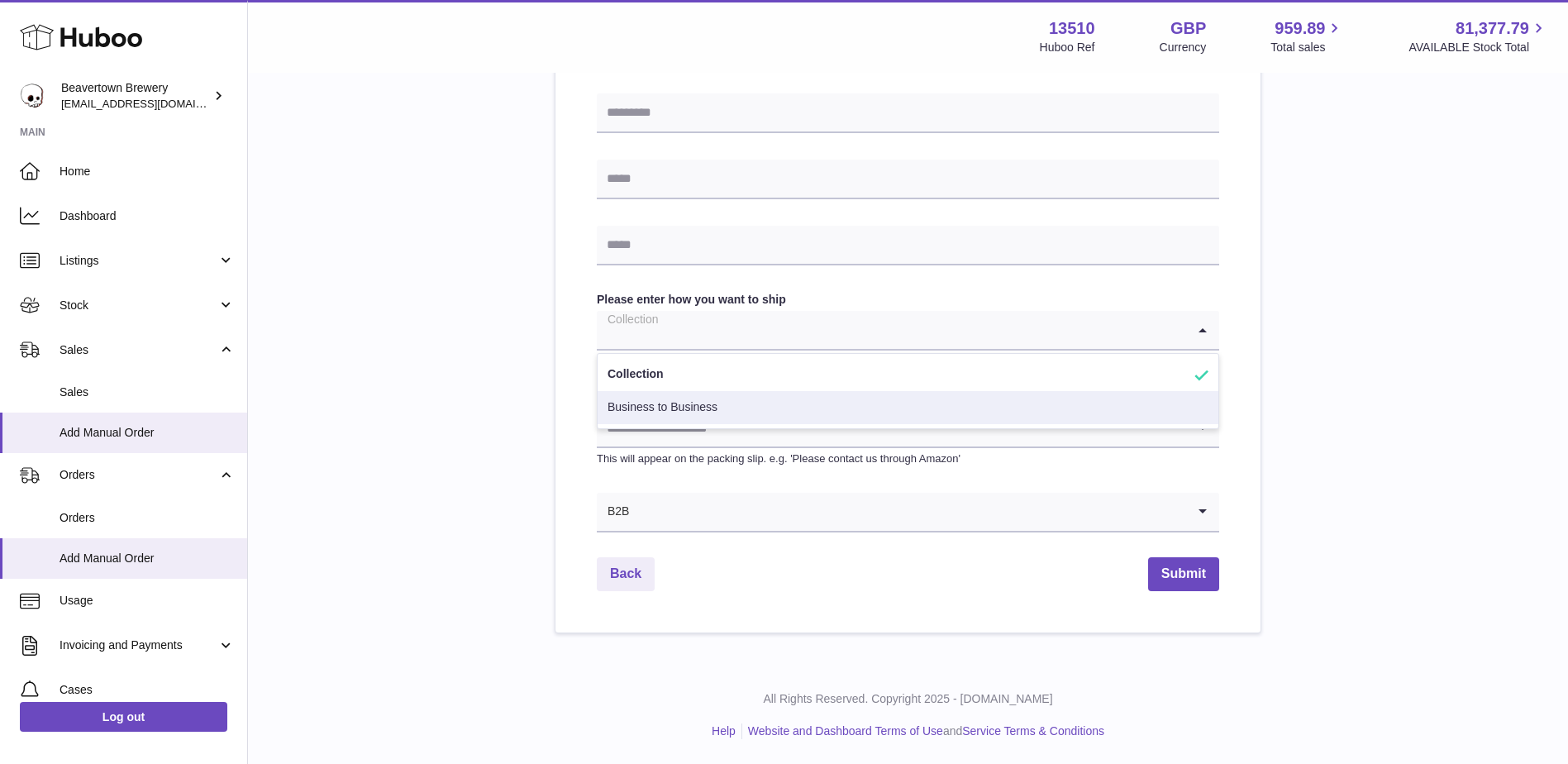
click at [739, 407] on li "Business to Business" at bounding box center [908, 408] width 621 height 33
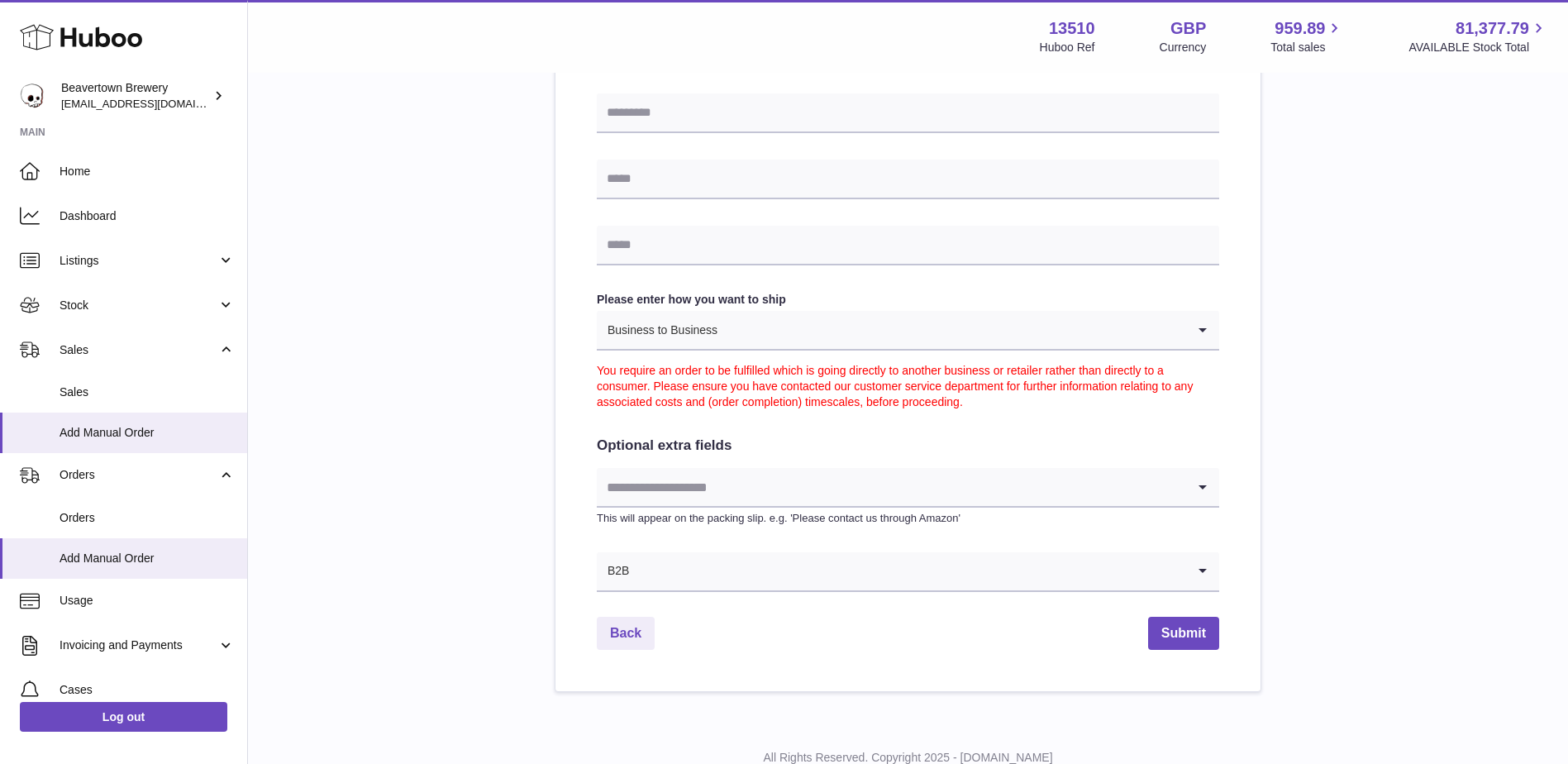
click at [709, 331] on div "Business to Business" at bounding box center [891, 330] width 589 height 38
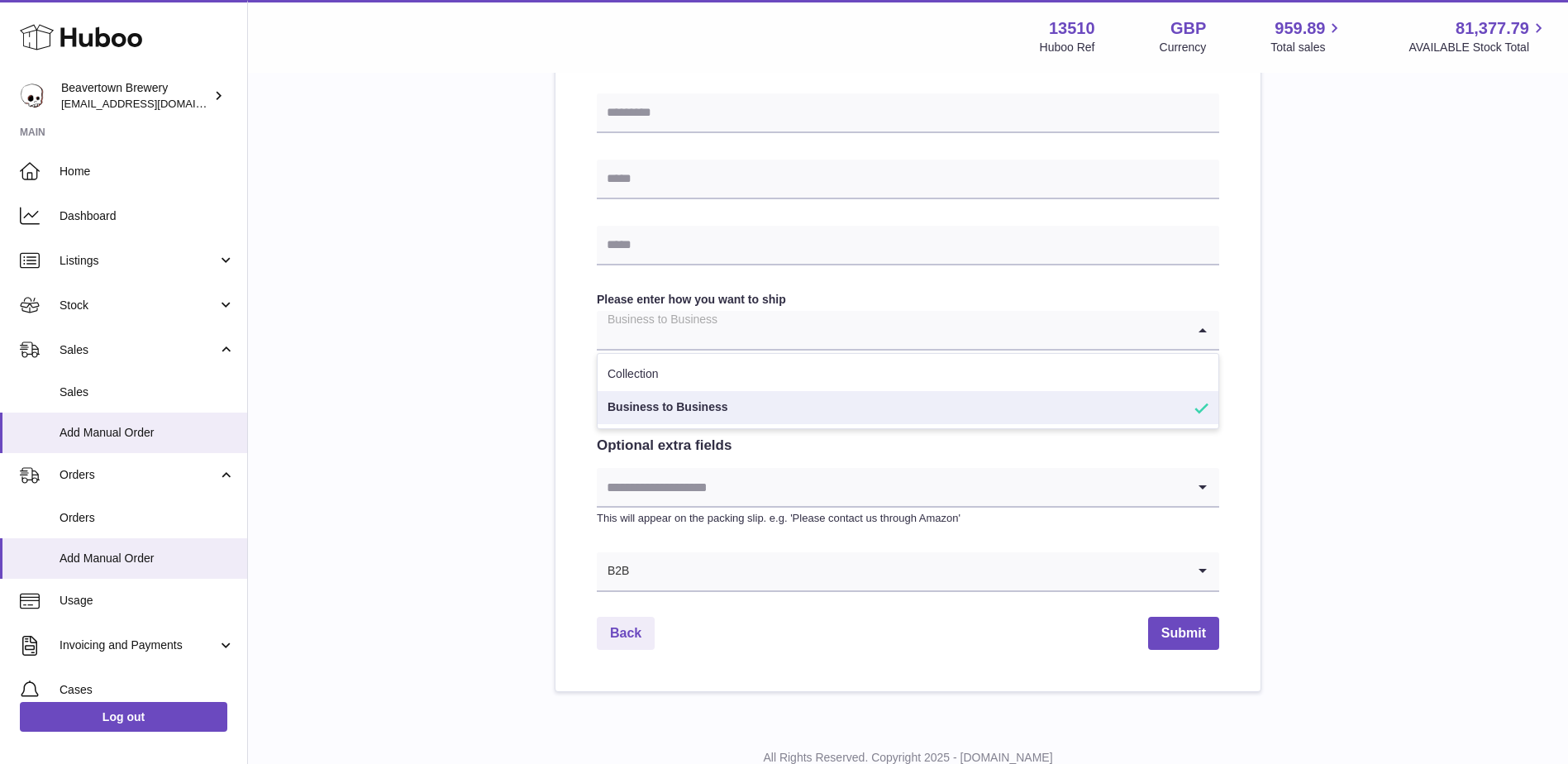
click at [482, 329] on div "Please enter where you want to ship the items UK Europe World Find Address Plea…" at bounding box center [908, 87] width 1267 height 1211
